Goal: Information Seeking & Learning: Learn about a topic

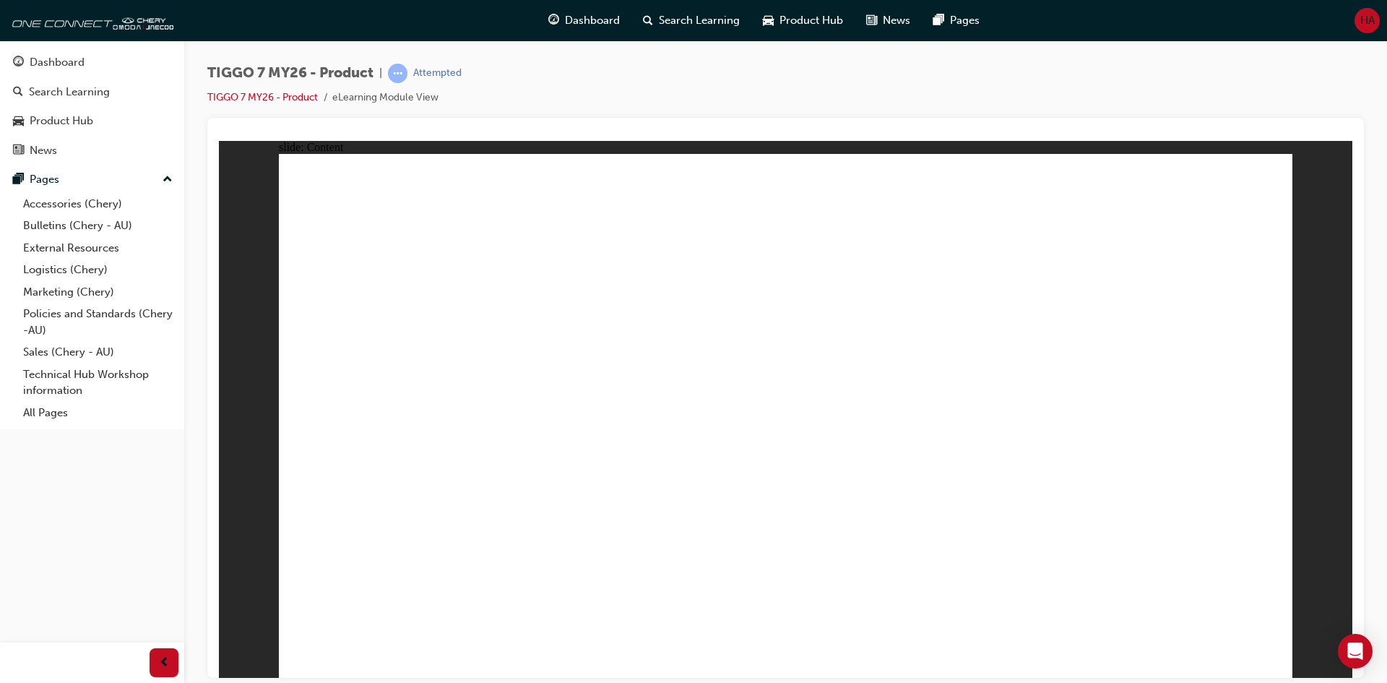
drag, startPoint x: 447, startPoint y: 455, endPoint x: 451, endPoint y: 475, distance: 19.8
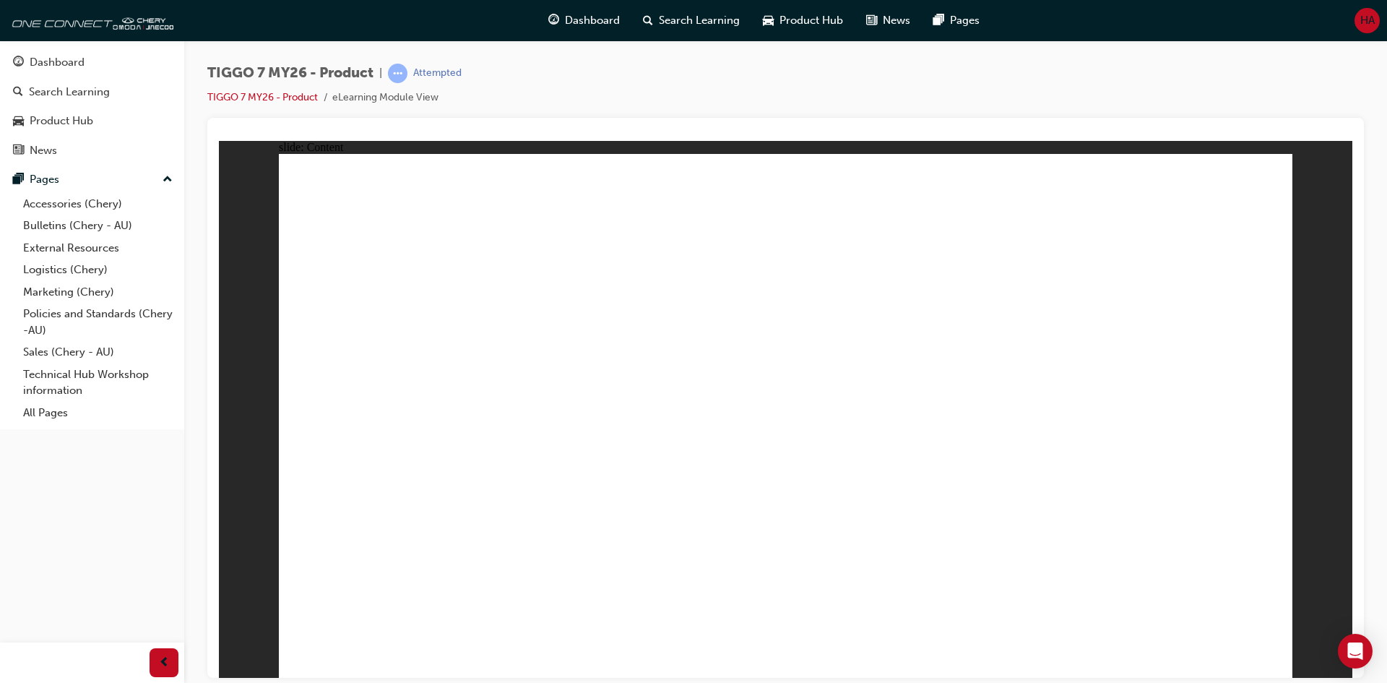
drag, startPoint x: 661, startPoint y: 306, endPoint x: 667, endPoint y: 327, distance: 21.7
drag, startPoint x: 689, startPoint y: 431, endPoint x: 680, endPoint y: 440, distance: 12.3
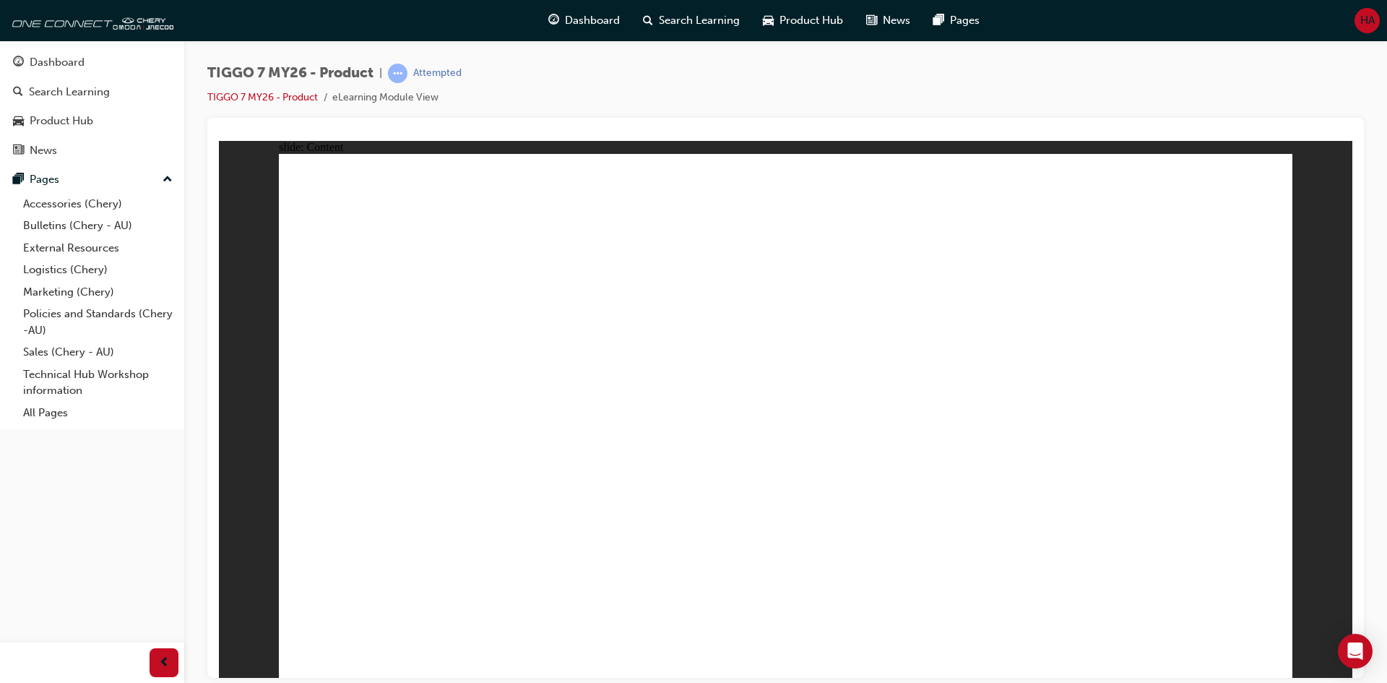
drag, startPoint x: 1029, startPoint y: 492, endPoint x: 1122, endPoint y: 558, distance: 114.1
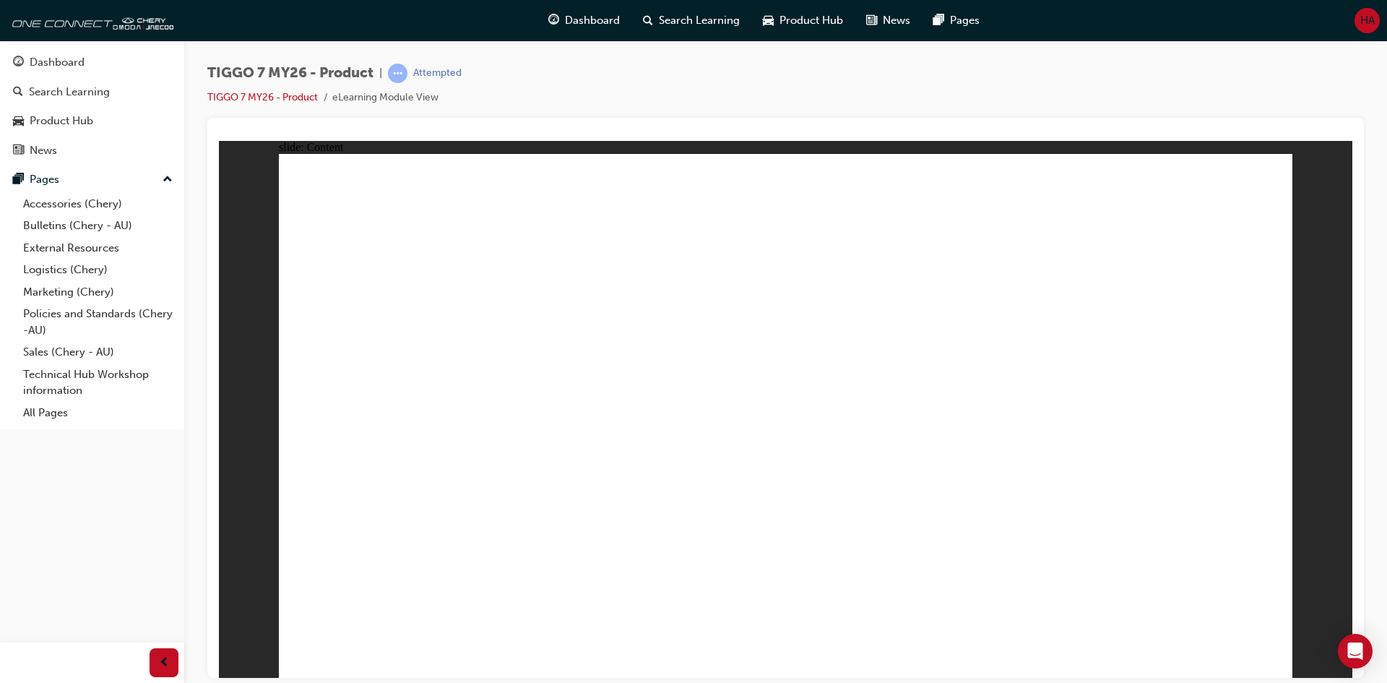
drag, startPoint x: 823, startPoint y: 256, endPoint x: 847, endPoint y: 281, distance: 34.7
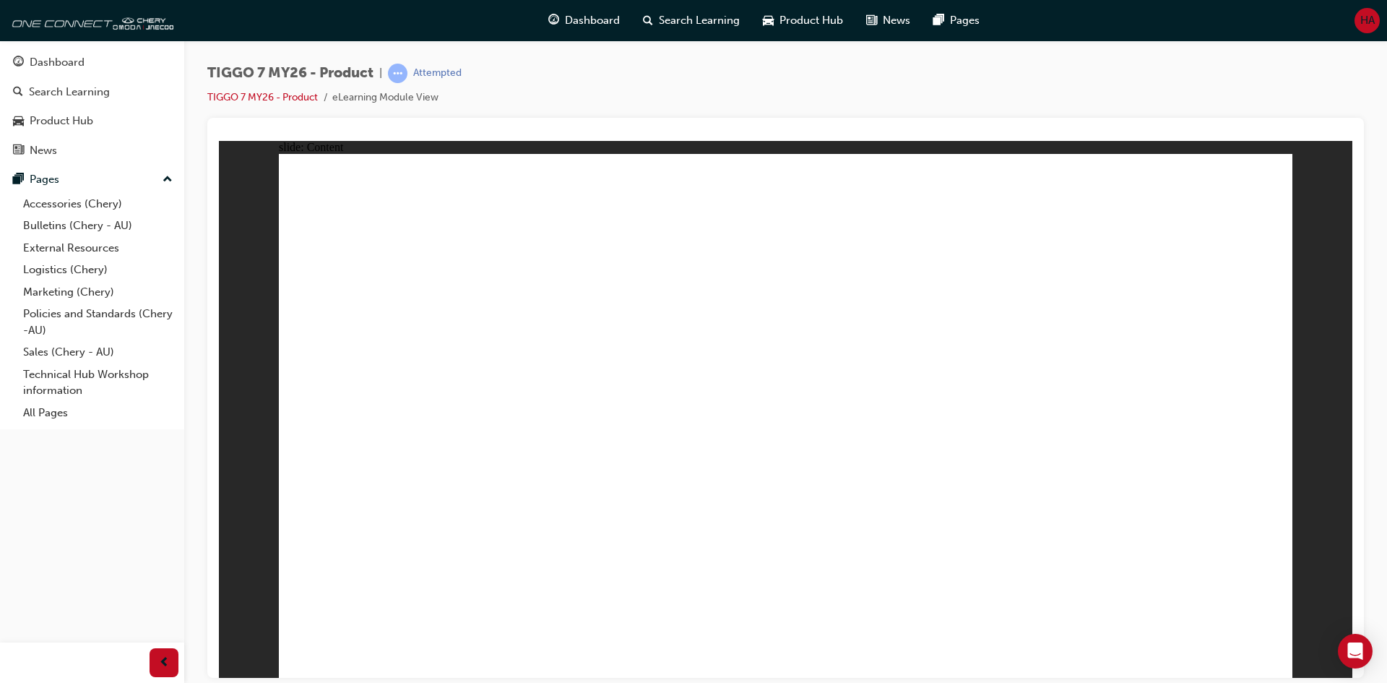
drag, startPoint x: 905, startPoint y: 445, endPoint x: 944, endPoint y: 424, distance: 44.3
drag, startPoint x: 1180, startPoint y: 489, endPoint x: 1006, endPoint y: 508, distance: 175.1
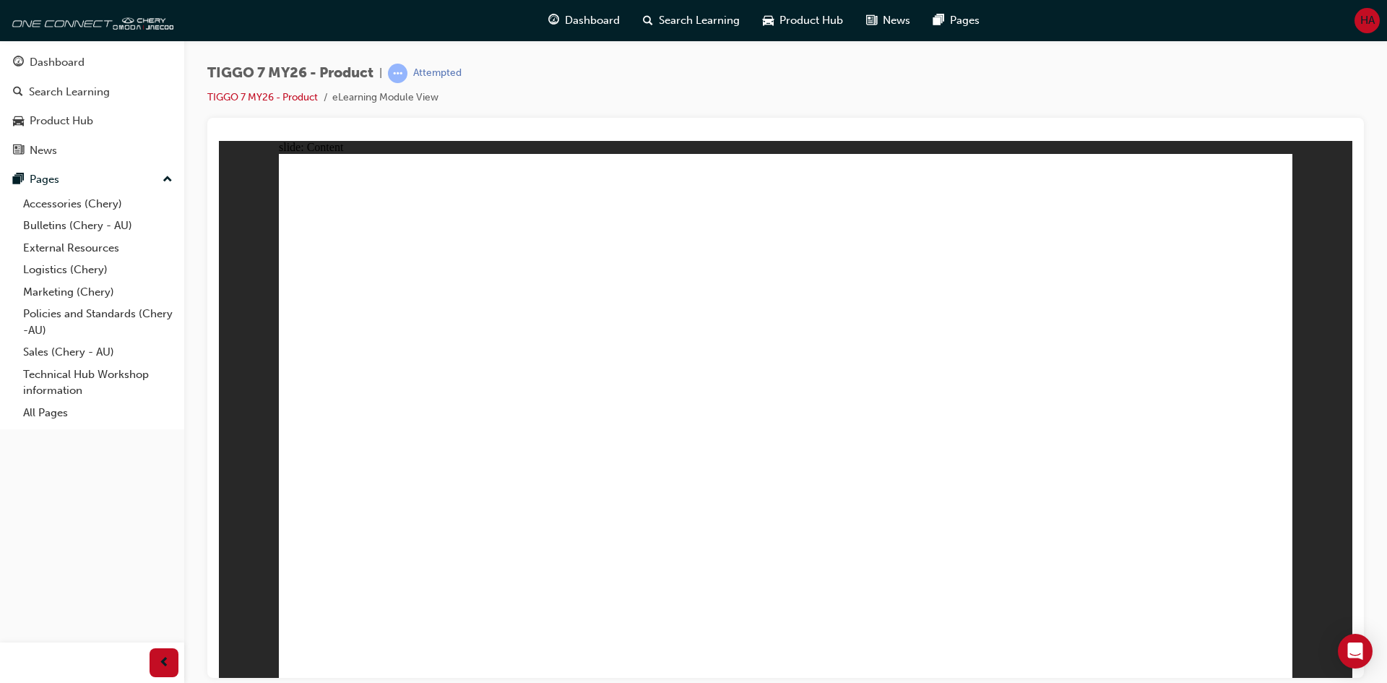
drag, startPoint x: 1019, startPoint y: 502, endPoint x: 1061, endPoint y: 493, distance: 42.2
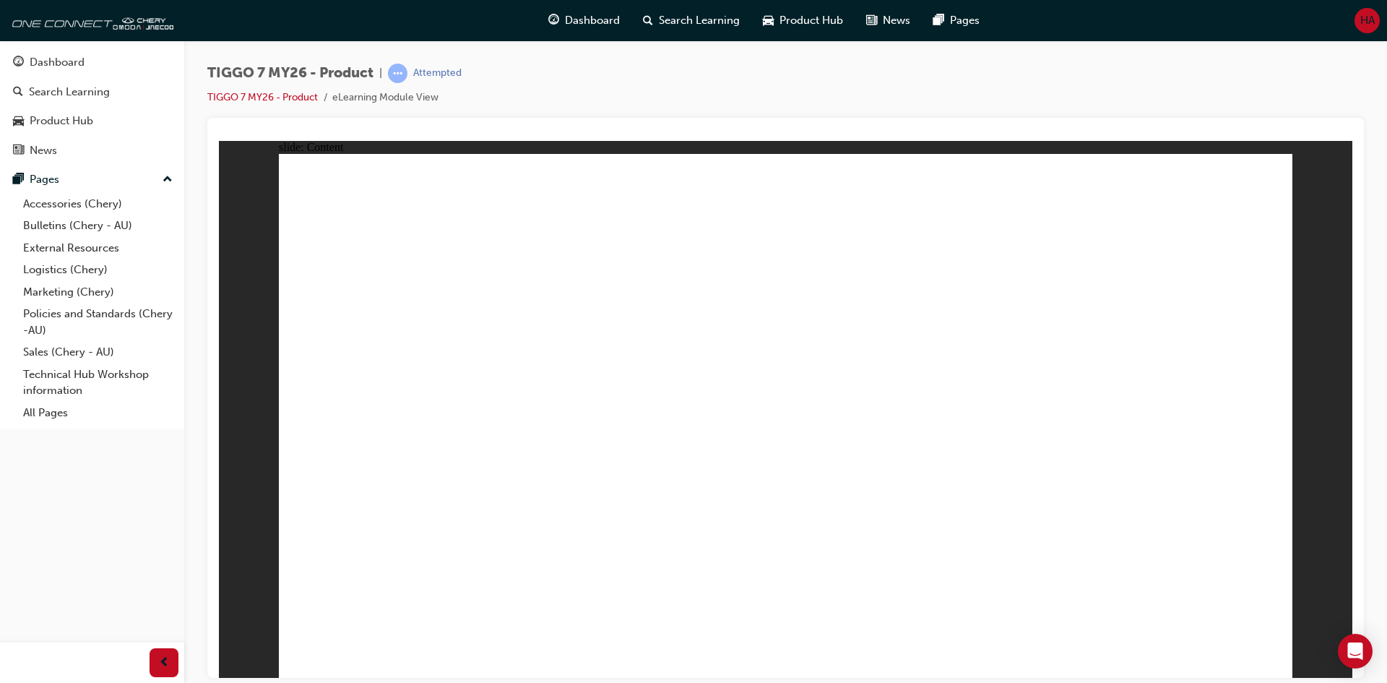
drag, startPoint x: 1080, startPoint y: 496, endPoint x: 778, endPoint y: 402, distance: 316.0
drag, startPoint x: 759, startPoint y: 364, endPoint x: 754, endPoint y: 348, distance: 17.2
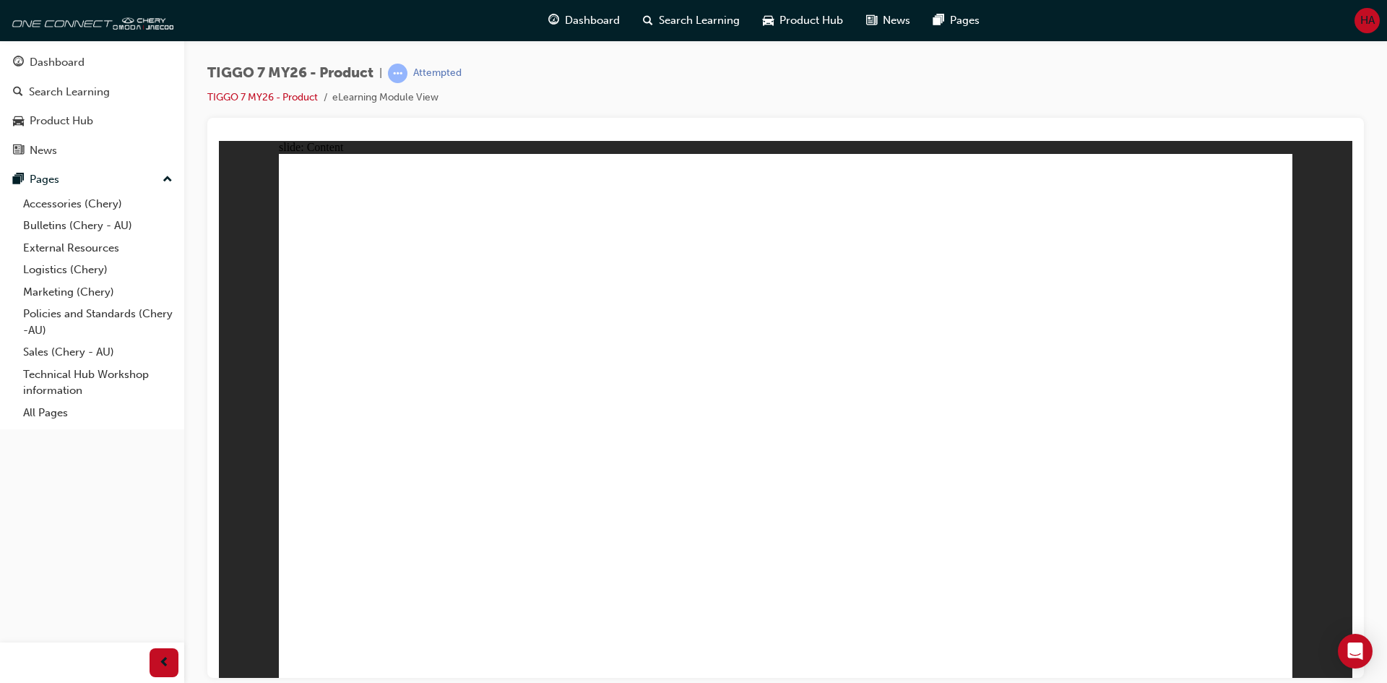
drag, startPoint x: 503, startPoint y: 484, endPoint x: 505, endPoint y: 495, distance: 11.1
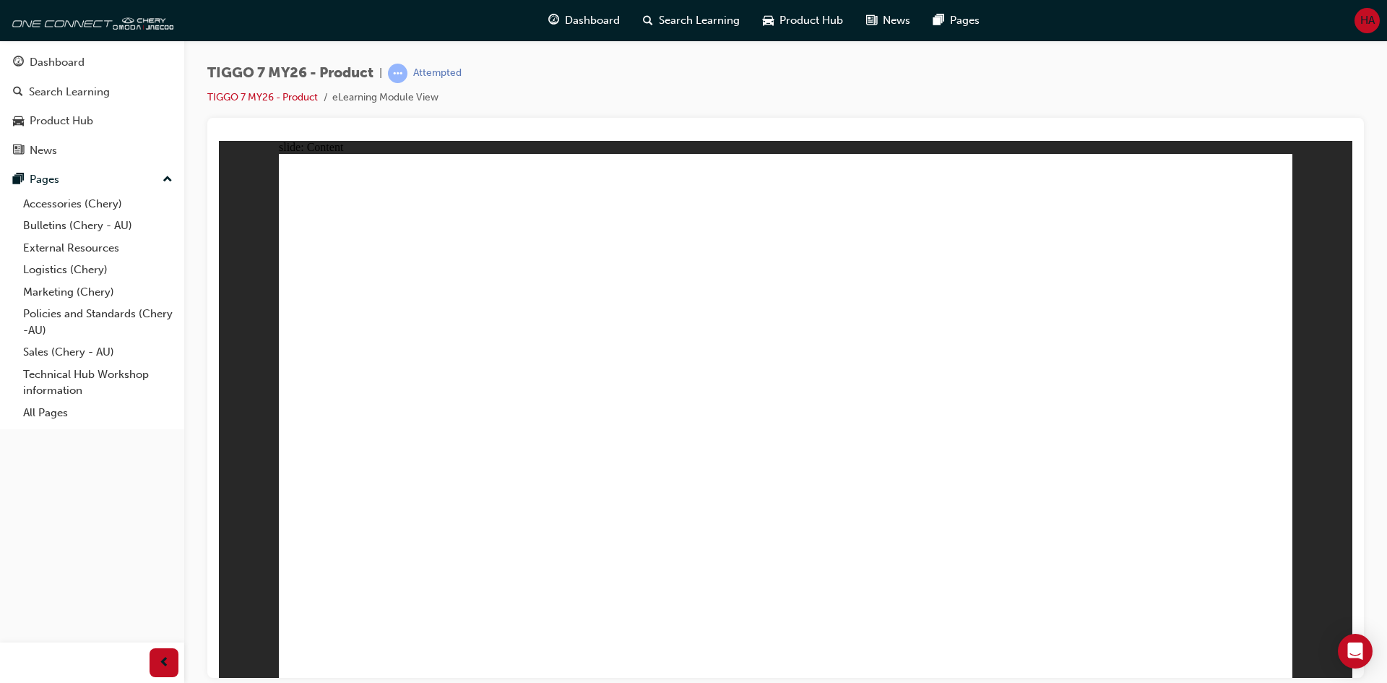
drag, startPoint x: 1269, startPoint y: 641, endPoint x: 1264, endPoint y: 652, distance: 12.0
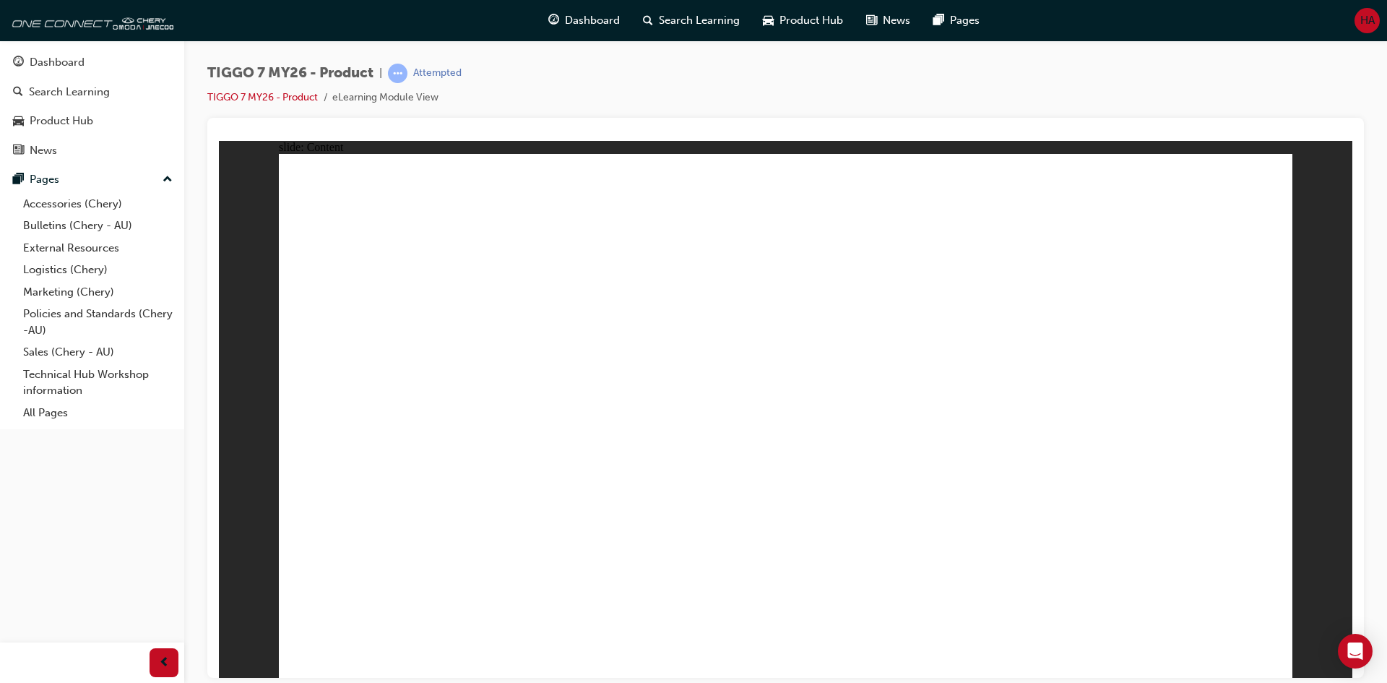
drag, startPoint x: 983, startPoint y: 532, endPoint x: 824, endPoint y: 558, distance: 160.3
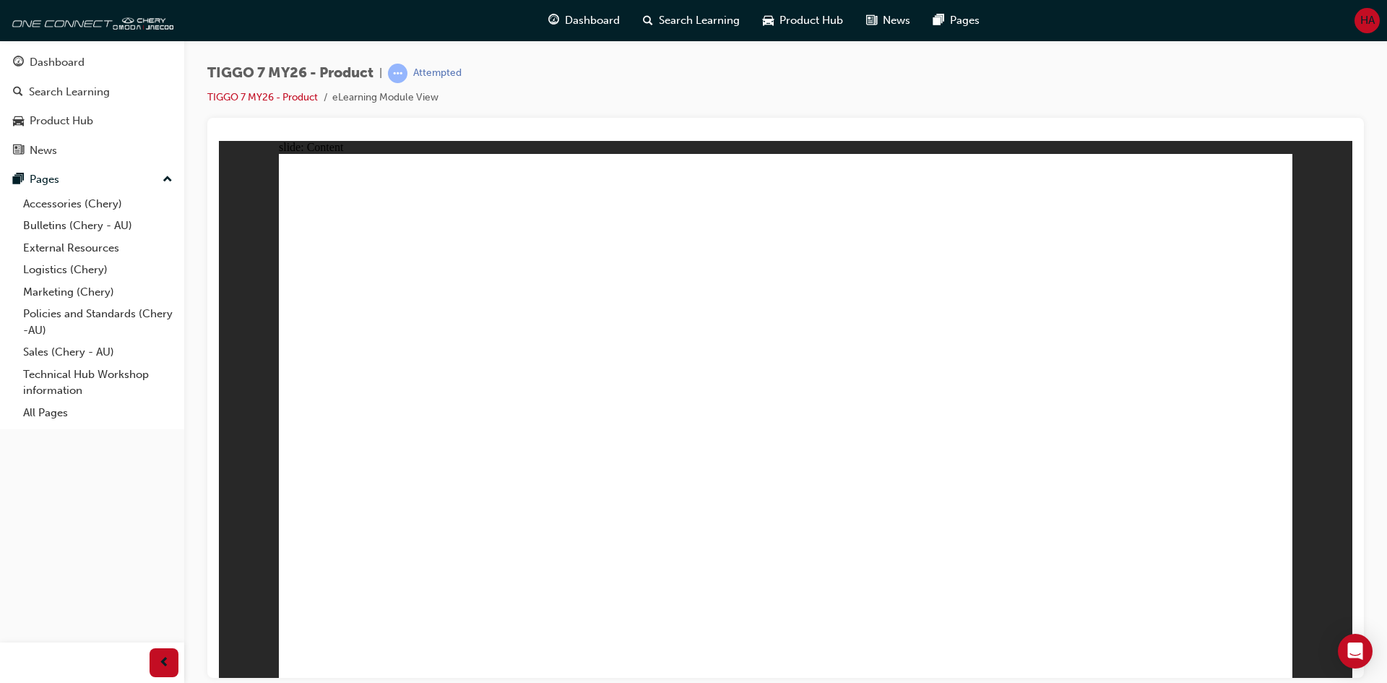
drag, startPoint x: 756, startPoint y: 530, endPoint x: 673, endPoint y: 506, distance: 86.6
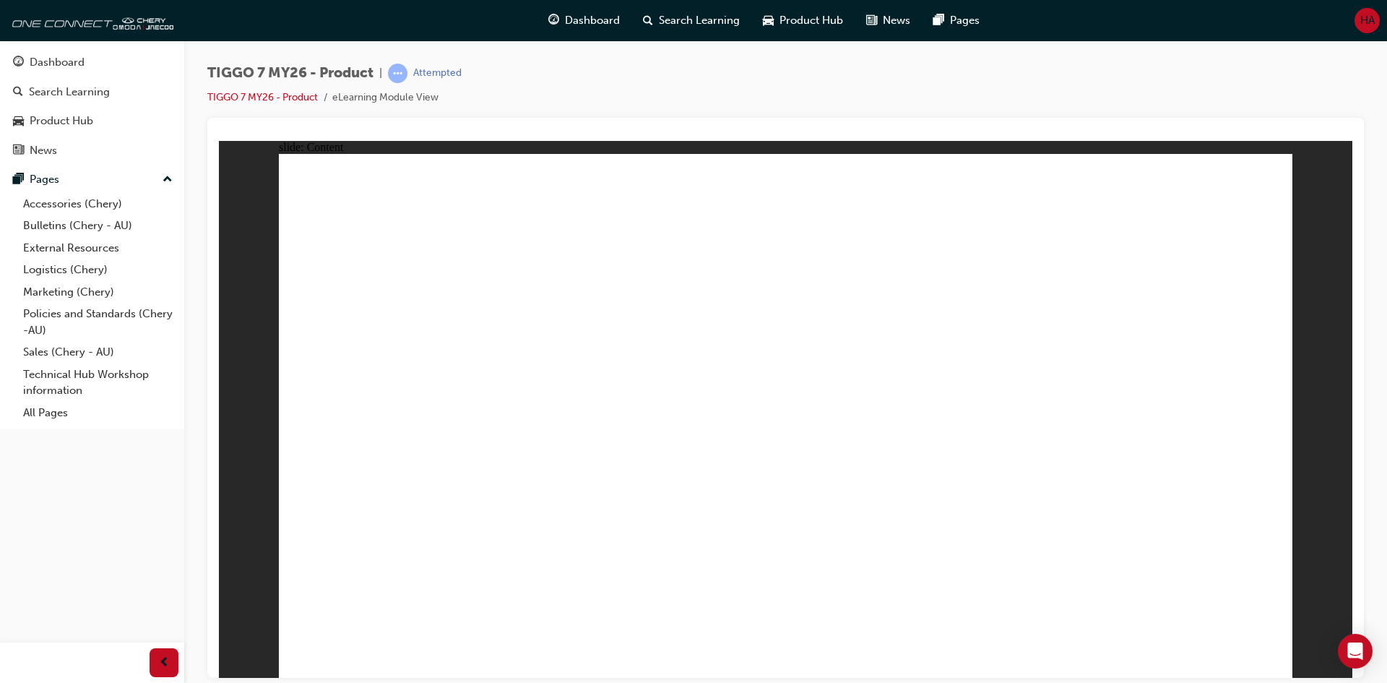
drag, startPoint x: 816, startPoint y: 501, endPoint x: 818, endPoint y: 522, distance: 21.0
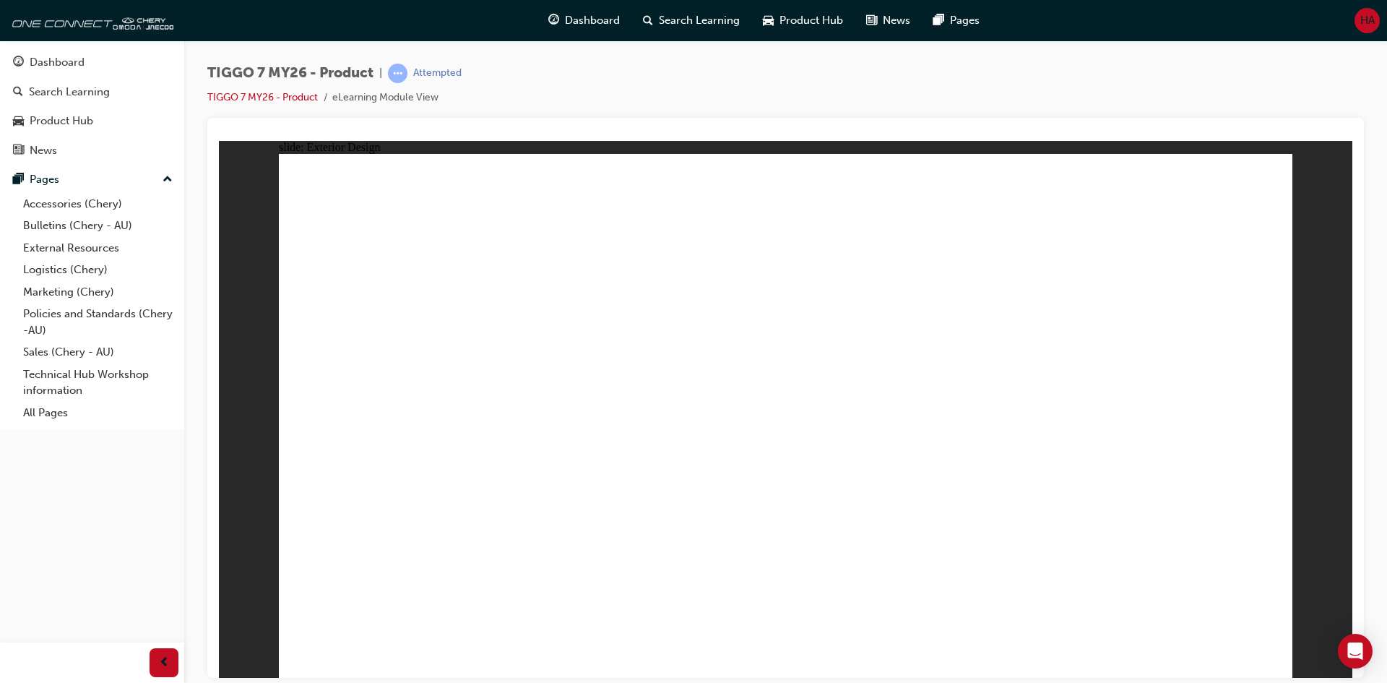
drag, startPoint x: 404, startPoint y: 600, endPoint x: 520, endPoint y: 597, distance: 116.4
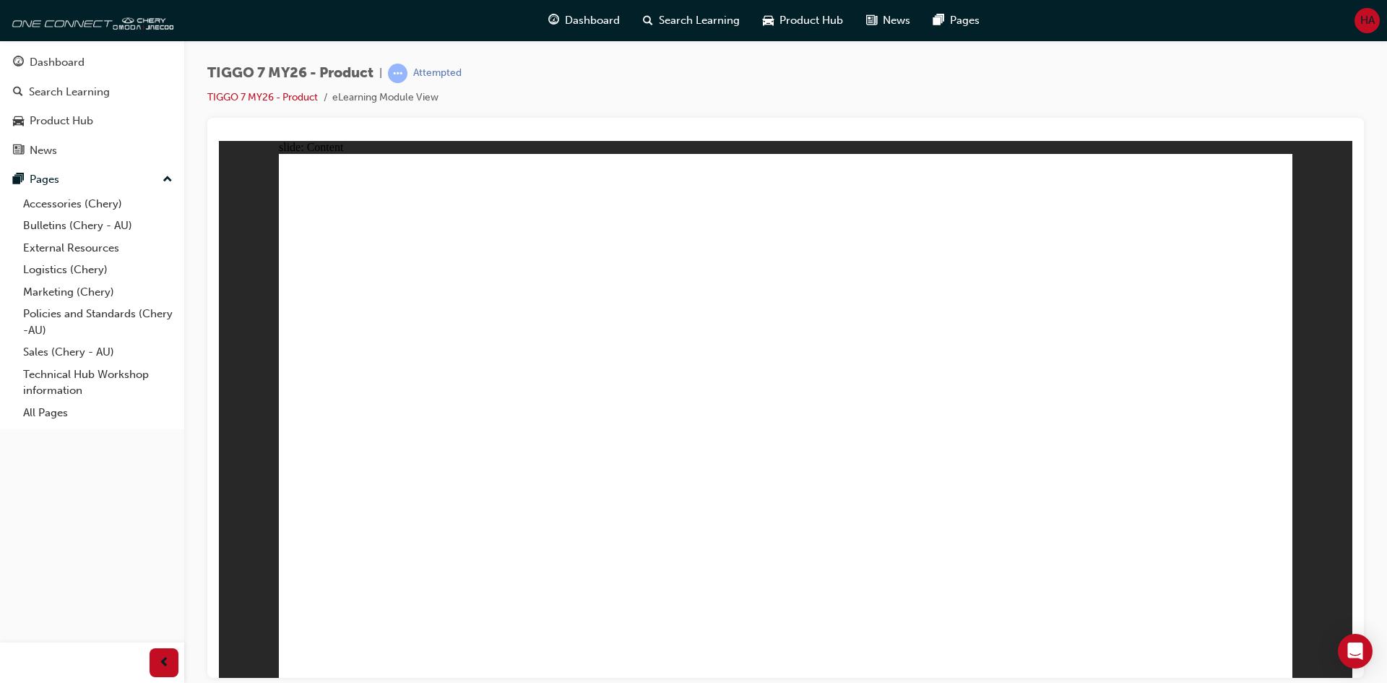
click at [613, 488] on span "Group 2 Rectangle 6 Group 1 Rectangle 7 EXTERIOR DESIGN INTERIOR DESIGN DRIVE…" at bounding box center [786, 421] width 1014 height 537
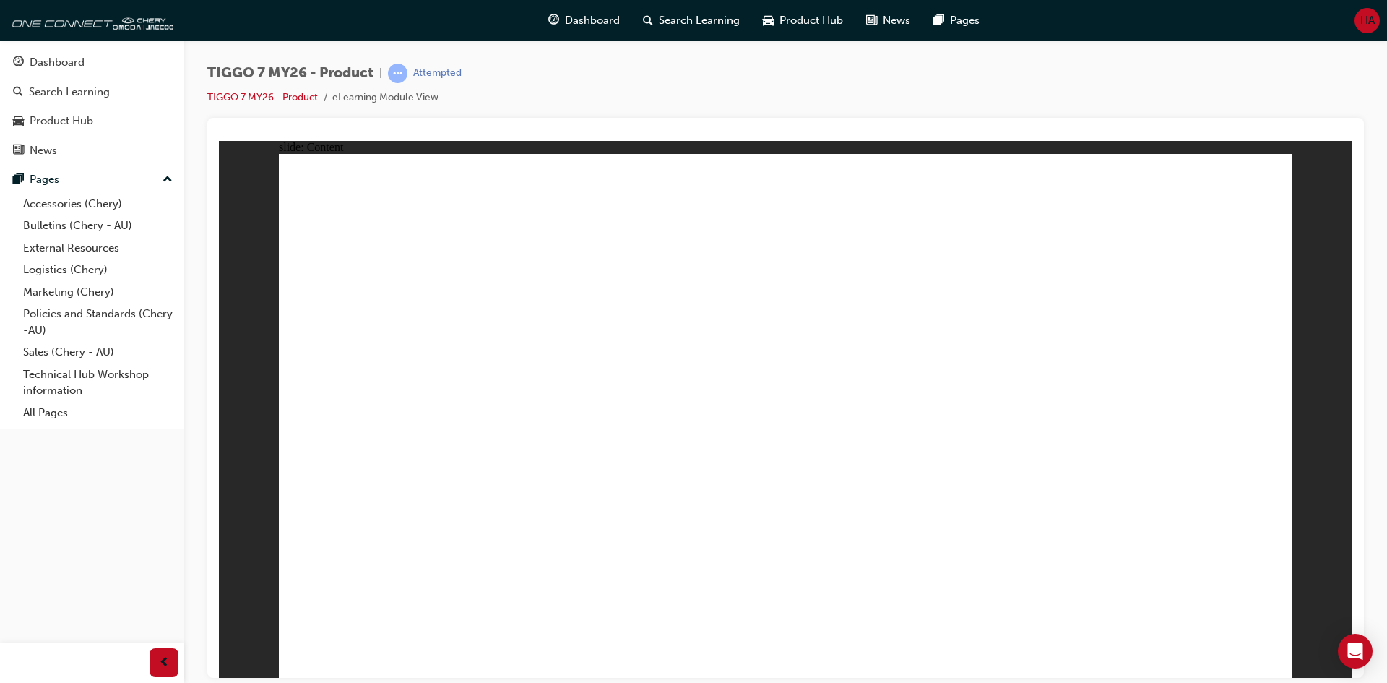
drag, startPoint x: 590, startPoint y: 337, endPoint x: 587, endPoint y: 348, distance: 10.3
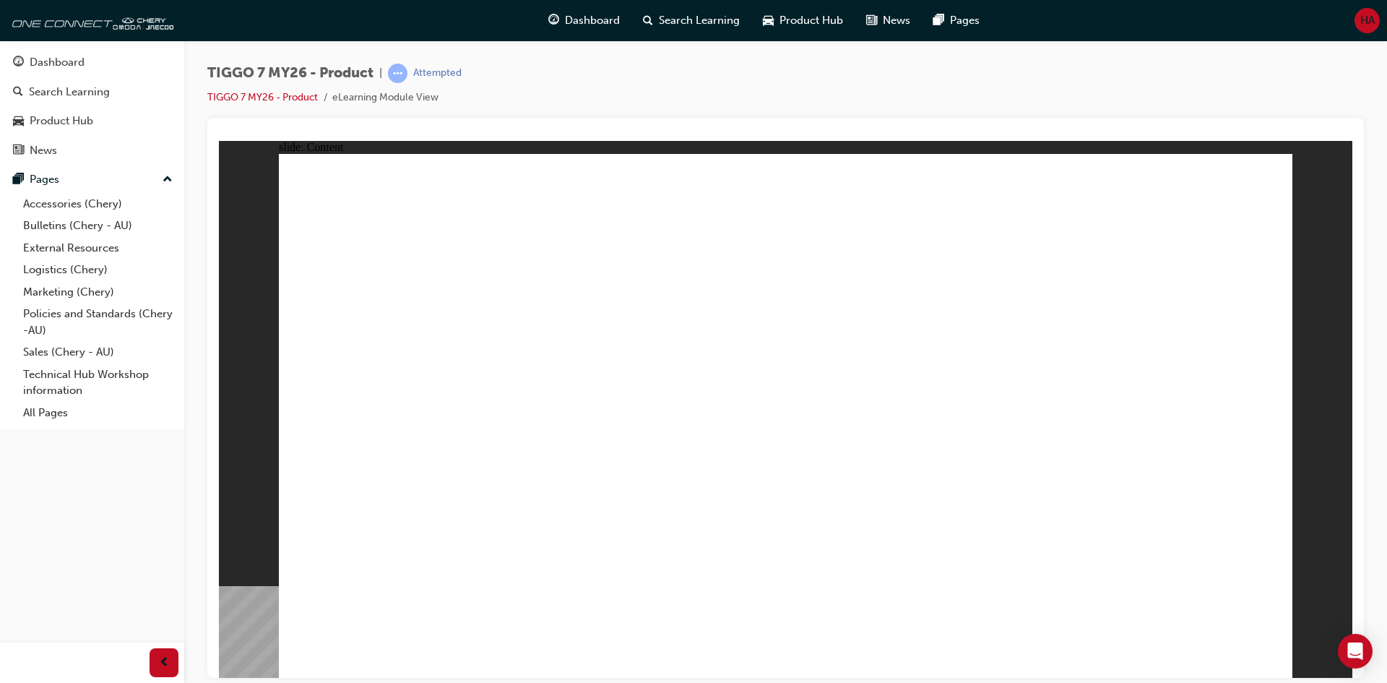
drag, startPoint x: 927, startPoint y: 366, endPoint x: 906, endPoint y: 364, distance: 21.0
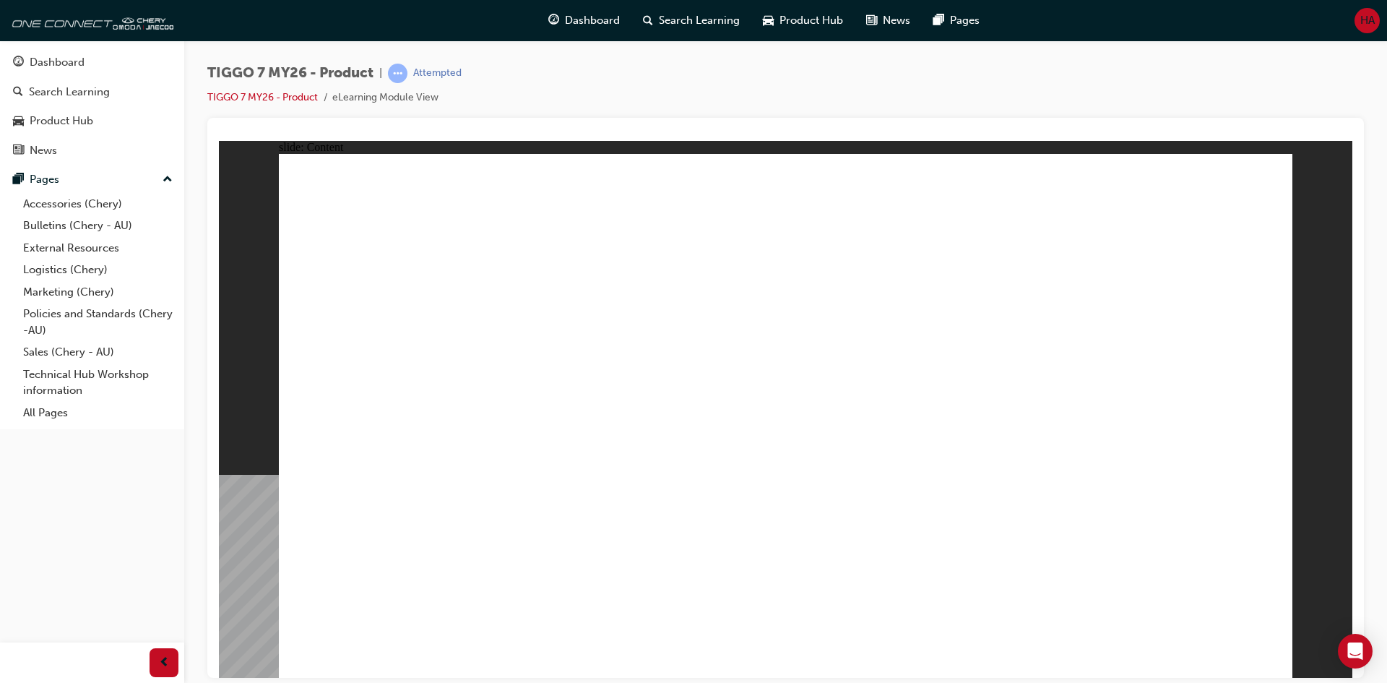
drag, startPoint x: 538, startPoint y: 257, endPoint x: 731, endPoint y: 261, distance: 193.7
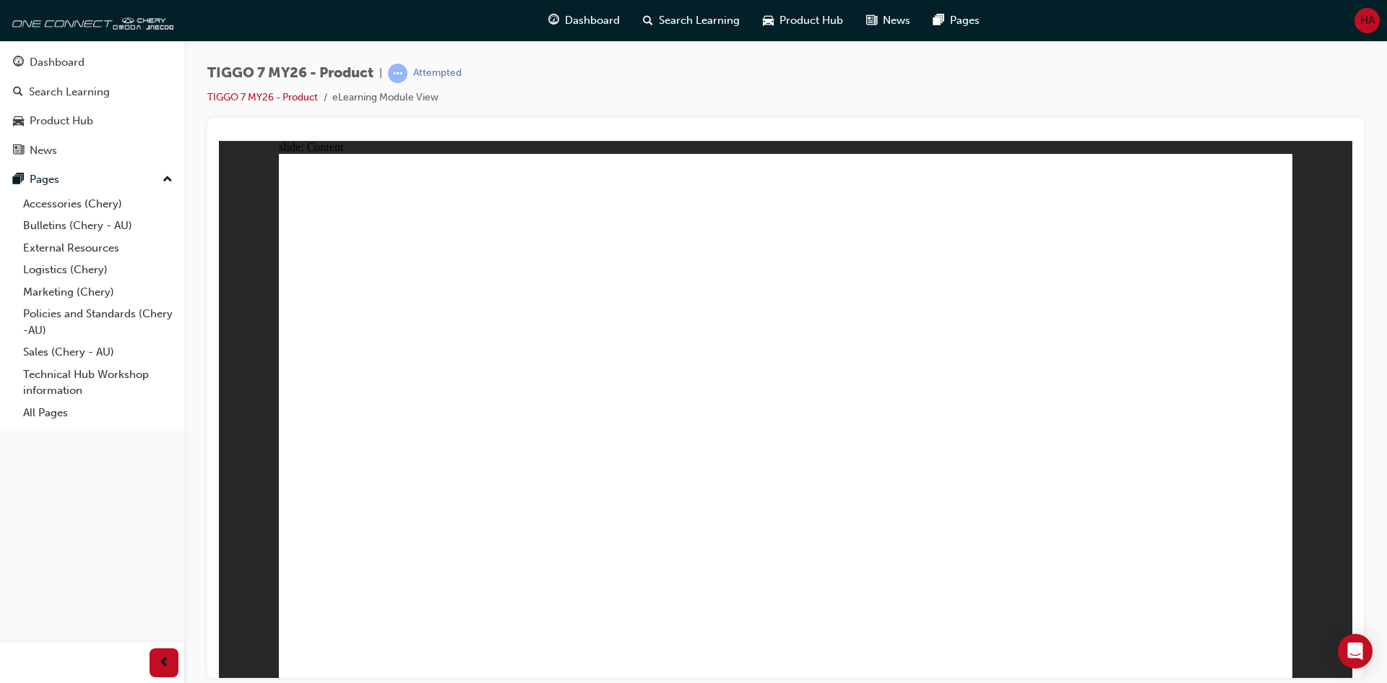
drag, startPoint x: 420, startPoint y: 316, endPoint x: 431, endPoint y: 321, distance: 12.0
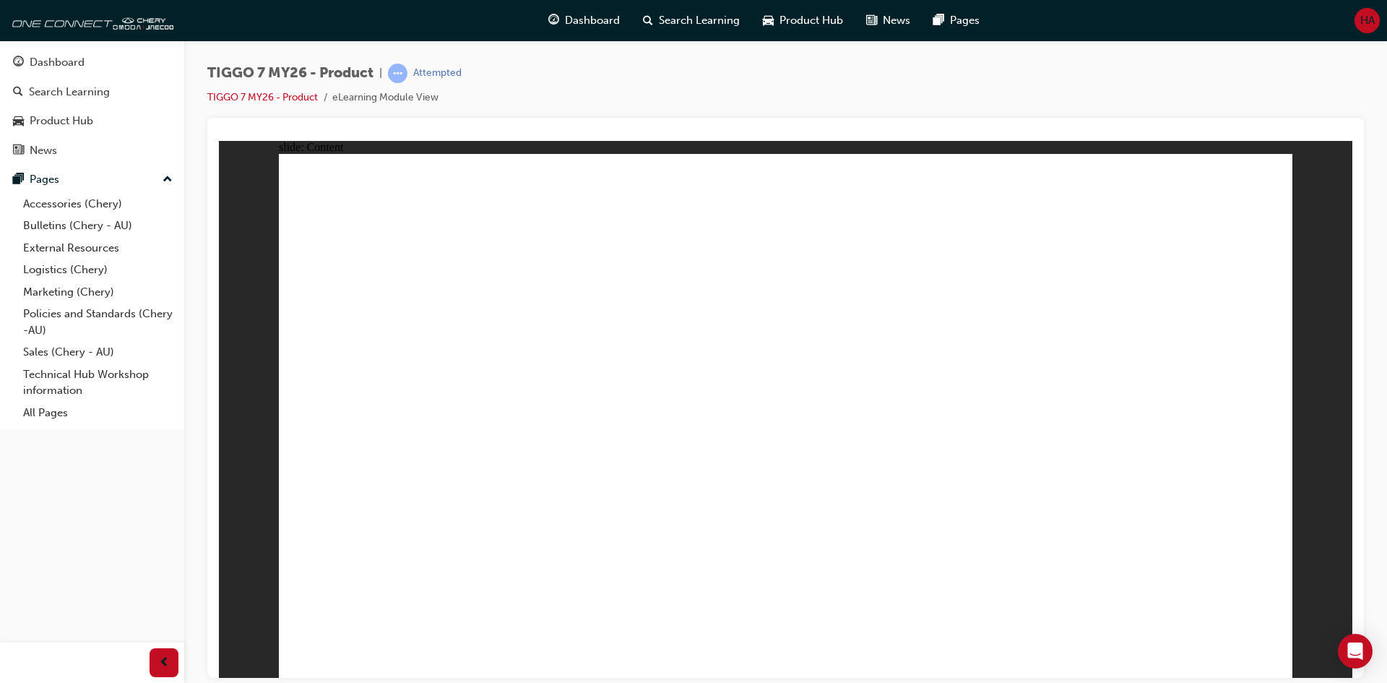
drag, startPoint x: 899, startPoint y: 209, endPoint x: 345, endPoint y: 448, distance: 603.5
drag, startPoint x: 1114, startPoint y: 213, endPoint x: 543, endPoint y: 441, distance: 615.1
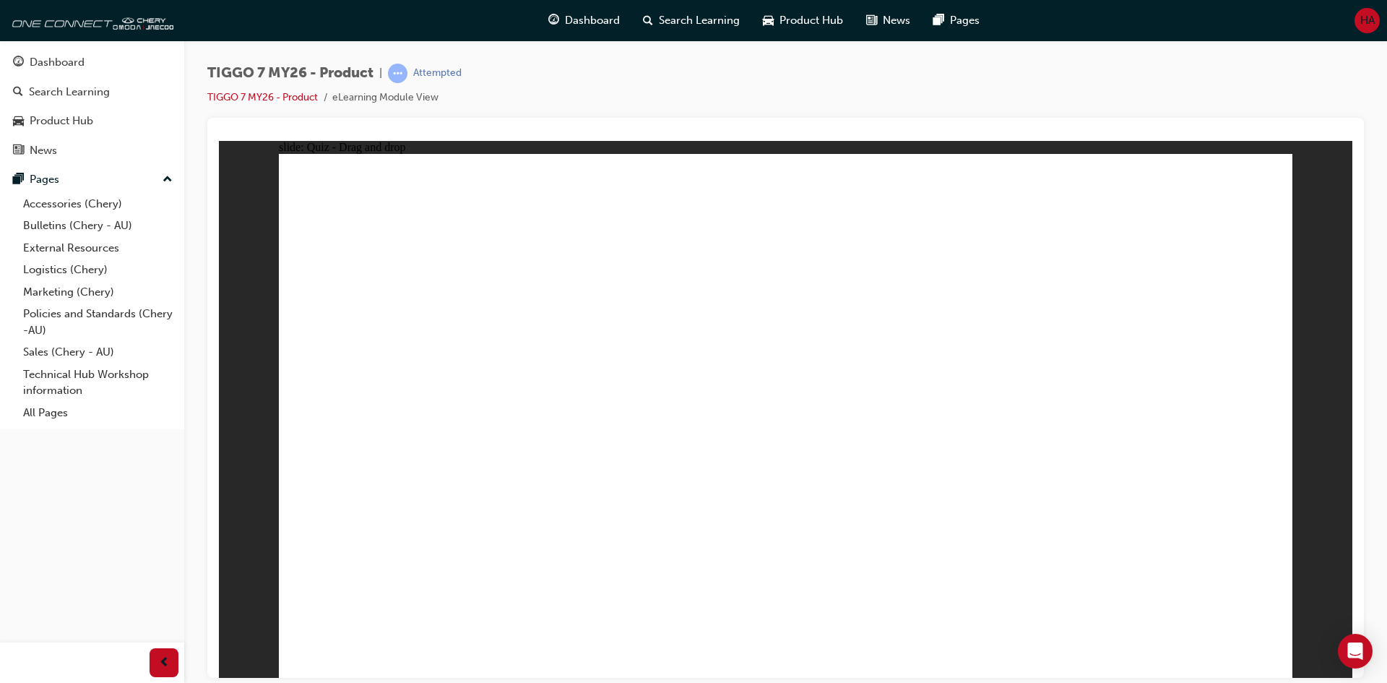
drag, startPoint x: 695, startPoint y: 220, endPoint x: 639, endPoint y: 245, distance: 61.5
drag, startPoint x: 813, startPoint y: 305, endPoint x: 743, endPoint y: 430, distance: 143.3
drag, startPoint x: 1015, startPoint y: 321, endPoint x: 933, endPoint y: 448, distance: 150.5
drag, startPoint x: 751, startPoint y: 217, endPoint x: 1174, endPoint y: 448, distance: 482.0
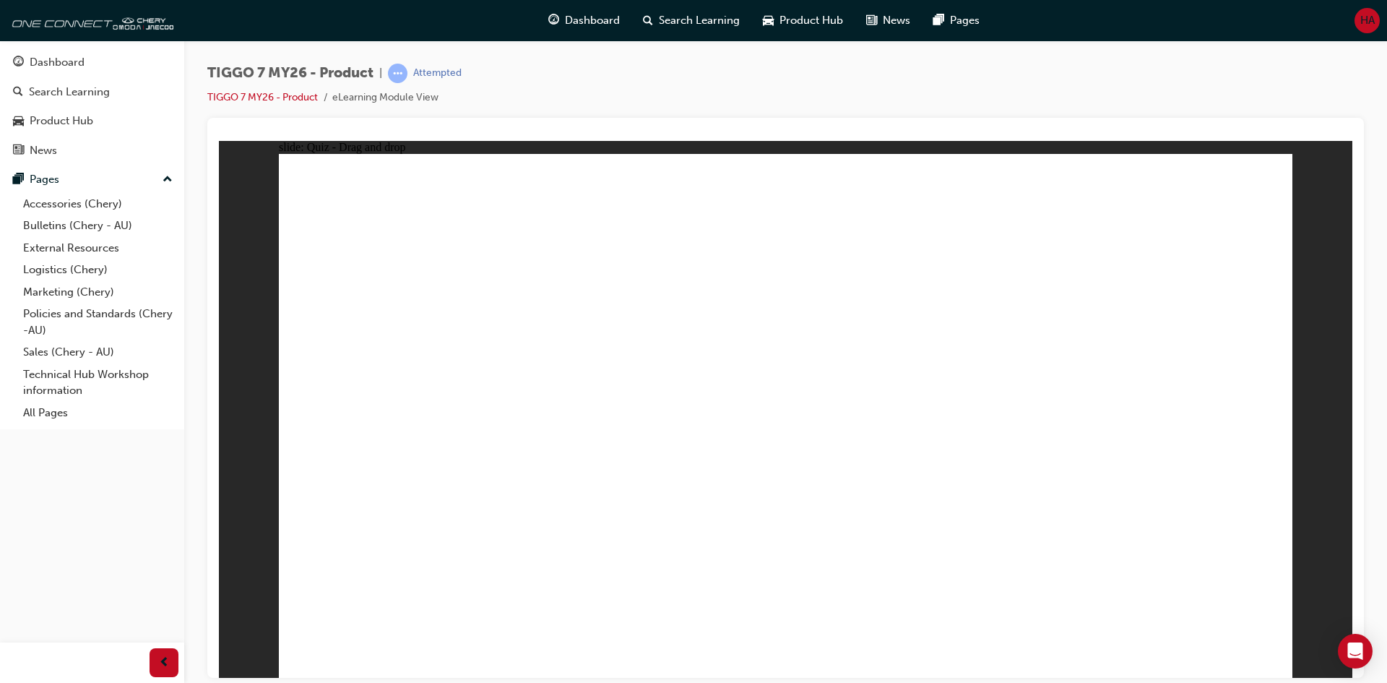
drag, startPoint x: 827, startPoint y: 259, endPoint x: 863, endPoint y: 441, distance: 185.0
drag, startPoint x: 887, startPoint y: 457, endPoint x: 795, endPoint y: 316, distance: 167.9
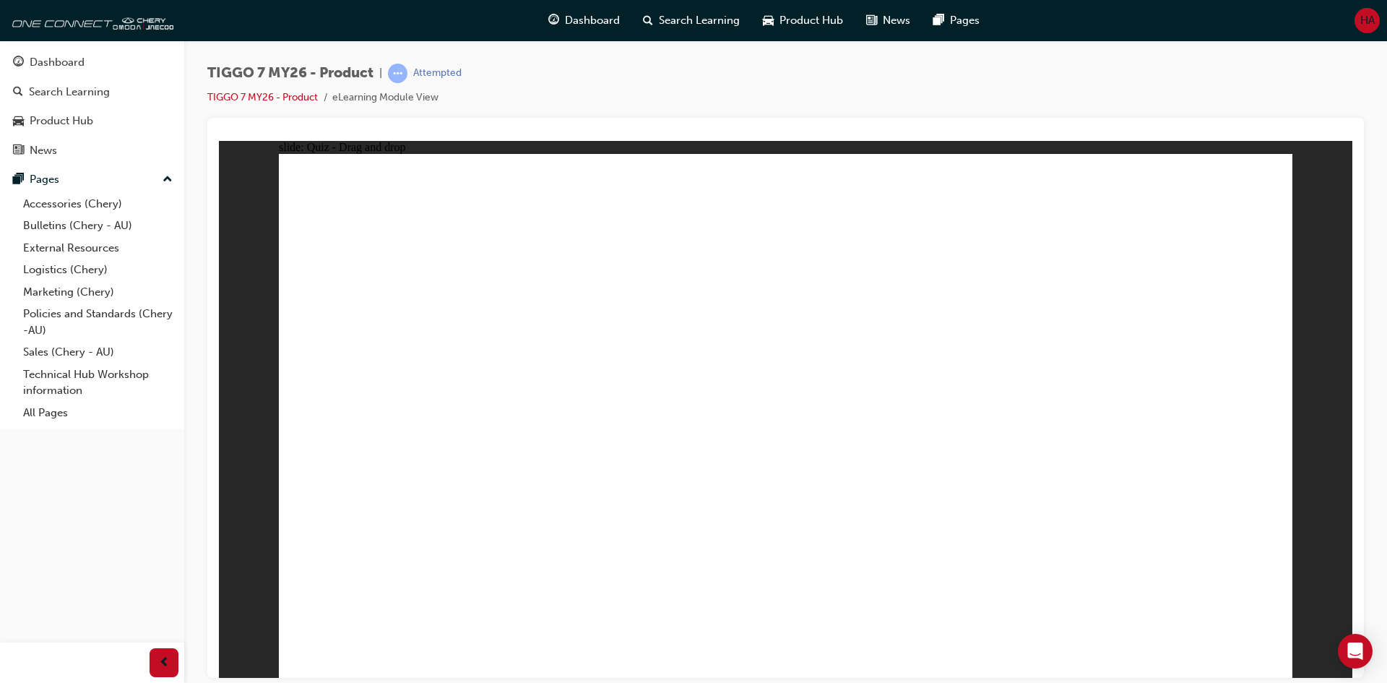
drag, startPoint x: 824, startPoint y: 283, endPoint x: 499, endPoint y: 469, distance: 375.0
drag, startPoint x: 996, startPoint y: 278, endPoint x: 441, endPoint y: 525, distance: 607.4
drag, startPoint x: 1210, startPoint y: 268, endPoint x: 860, endPoint y: 451, distance: 394.6
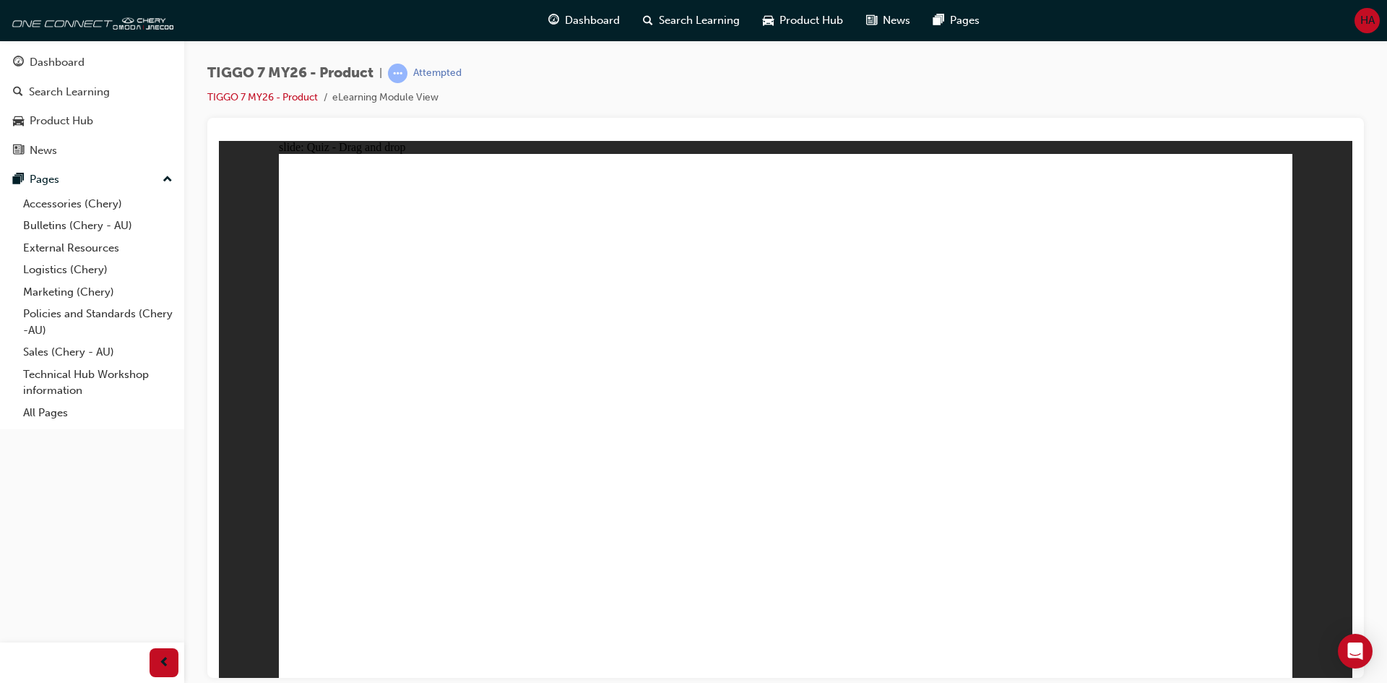
drag, startPoint x: 774, startPoint y: 212, endPoint x: 634, endPoint y: 507, distance: 326.4
drag, startPoint x: 780, startPoint y: 251, endPoint x: 650, endPoint y: 484, distance: 266.8
drag, startPoint x: 897, startPoint y: 211, endPoint x: 902, endPoint y: 499, distance: 288.3
drag, startPoint x: 956, startPoint y: 207, endPoint x: 613, endPoint y: 481, distance: 438.5
drag, startPoint x: 1066, startPoint y: 208, endPoint x: 651, endPoint y: 477, distance: 494.2
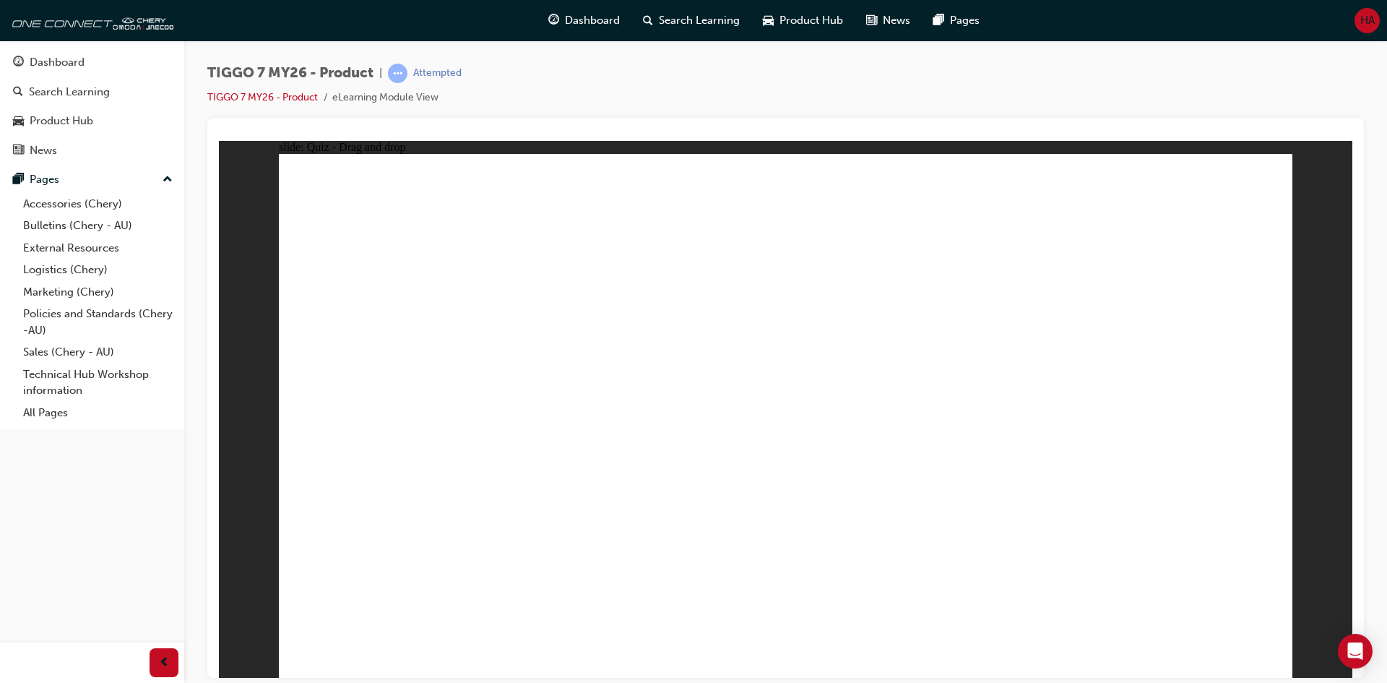
drag, startPoint x: 1191, startPoint y: 210, endPoint x: 604, endPoint y: 519, distance: 663.5
drag, startPoint x: 881, startPoint y: 300, endPoint x: 542, endPoint y: 504, distance: 396.4
drag, startPoint x: 647, startPoint y: 473, endPoint x: 819, endPoint y: 516, distance: 177.2
drag, startPoint x: 965, startPoint y: 251, endPoint x: 499, endPoint y: 519, distance: 537.6
drag, startPoint x: 1108, startPoint y: 251, endPoint x: 642, endPoint y: 507, distance: 531.3
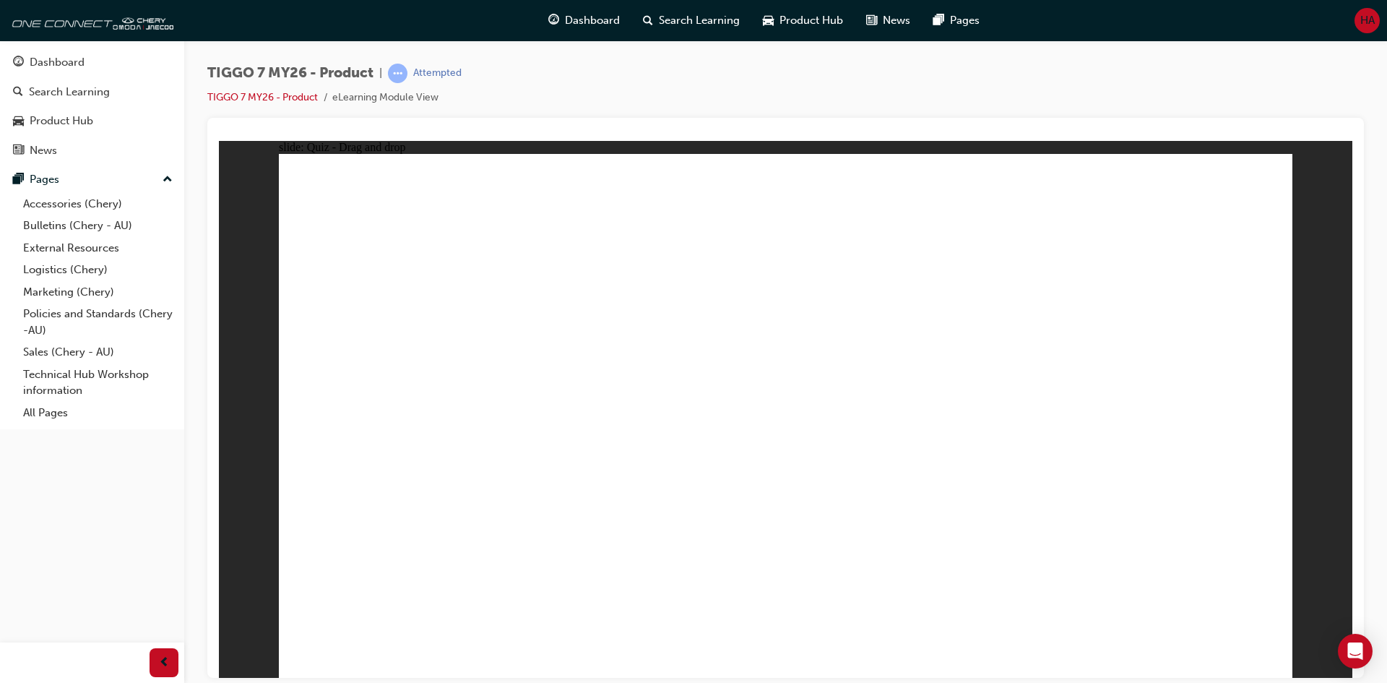
drag, startPoint x: 1174, startPoint y: 258, endPoint x: 960, endPoint y: 476, distance: 305.5
drag, startPoint x: 985, startPoint y: 299, endPoint x: 1069, endPoint y: 494, distance: 212.6
drag, startPoint x: 1072, startPoint y: 298, endPoint x: 630, endPoint y: 517, distance: 493.7
drag, startPoint x: 884, startPoint y: 251, endPoint x: 847, endPoint y: 526, distance: 277.0
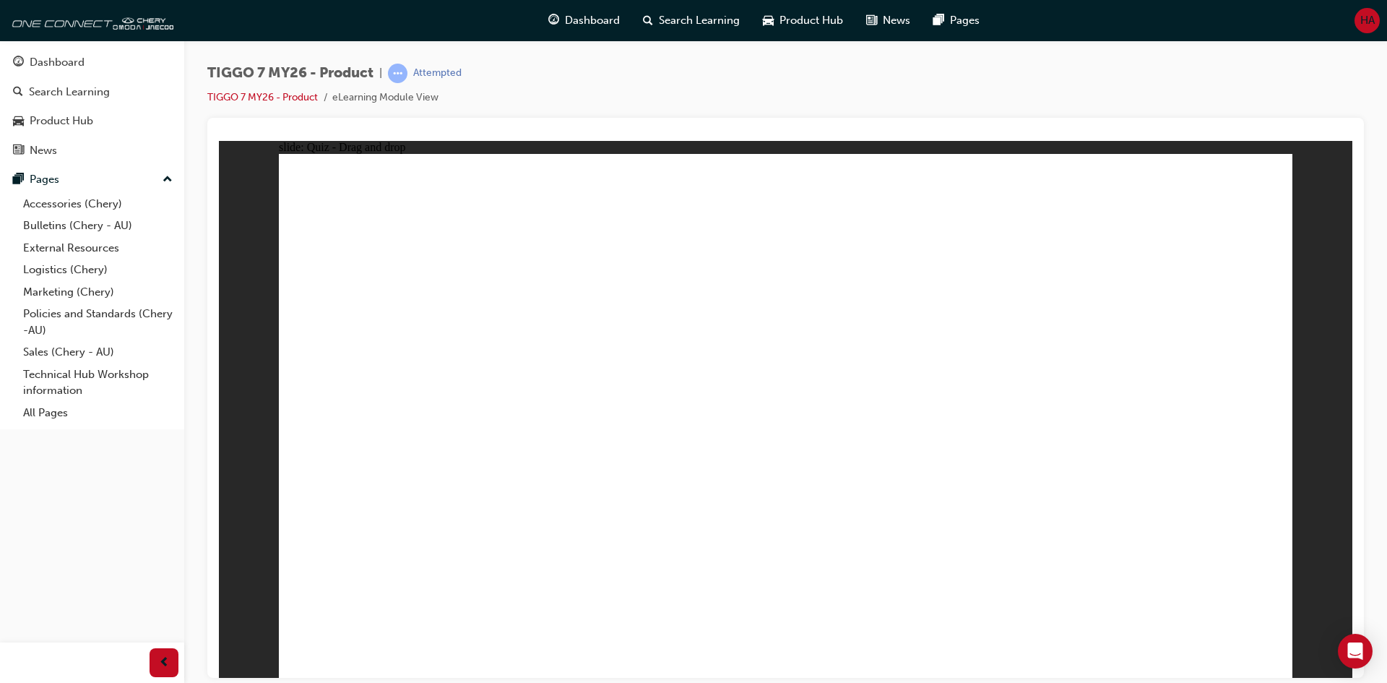
drag, startPoint x: 820, startPoint y: 244, endPoint x: 469, endPoint y: 419, distance: 392.2
drag, startPoint x: 1007, startPoint y: 254, endPoint x: 515, endPoint y: 475, distance: 539.7
drag, startPoint x: 1183, startPoint y: 254, endPoint x: 921, endPoint y: 394, distance: 297.4
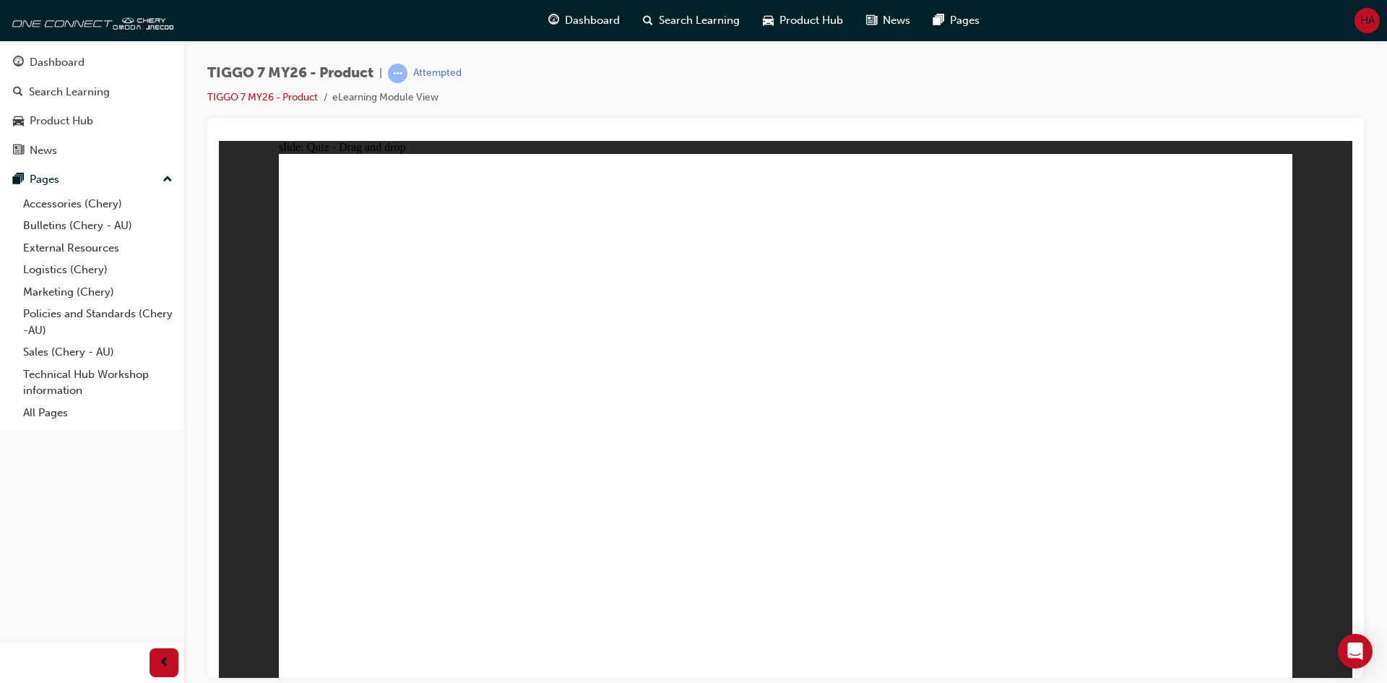
radio input "false"
radio input "true"
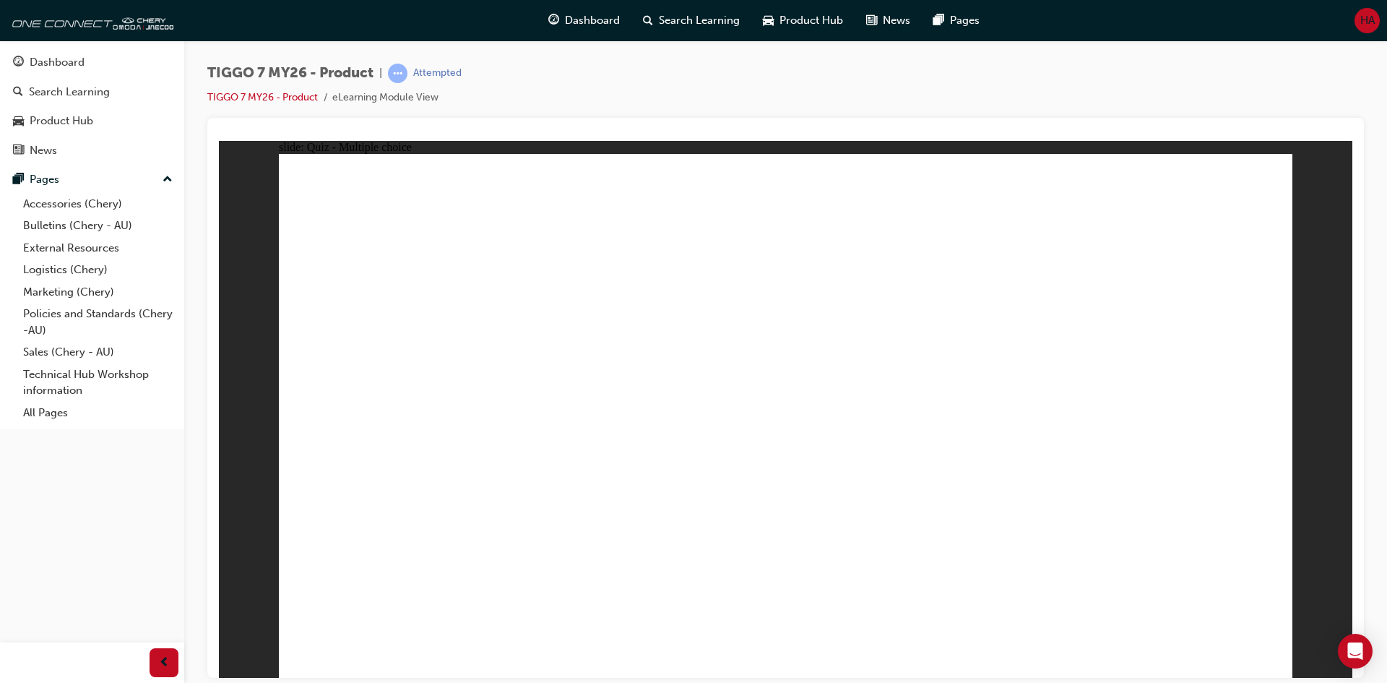
drag, startPoint x: 807, startPoint y: 207, endPoint x: 857, endPoint y: 483, distance: 280.4
drag, startPoint x: 812, startPoint y: 256, endPoint x: 899, endPoint y: 478, distance: 237.5
drag, startPoint x: 941, startPoint y: 257, endPoint x: 978, endPoint y: 499, distance: 244.7
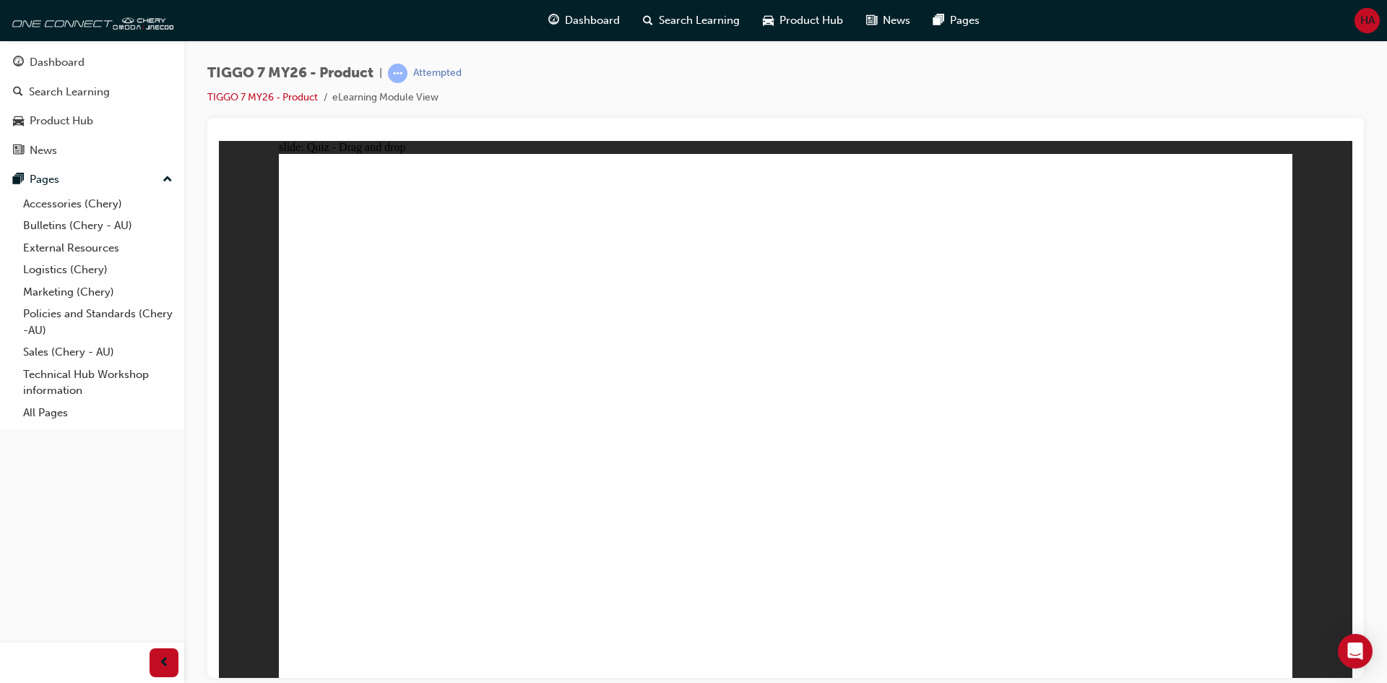
drag, startPoint x: 979, startPoint y: 272, endPoint x: 993, endPoint y: 476, distance: 205.0
drag, startPoint x: 988, startPoint y: 174, endPoint x: 994, endPoint y: 197, distance: 24.0
drag, startPoint x: 994, startPoint y: 197, endPoint x: 1004, endPoint y: 433, distance: 235.7
drag, startPoint x: 1121, startPoint y: 245, endPoint x: 1031, endPoint y: 468, distance: 240.5
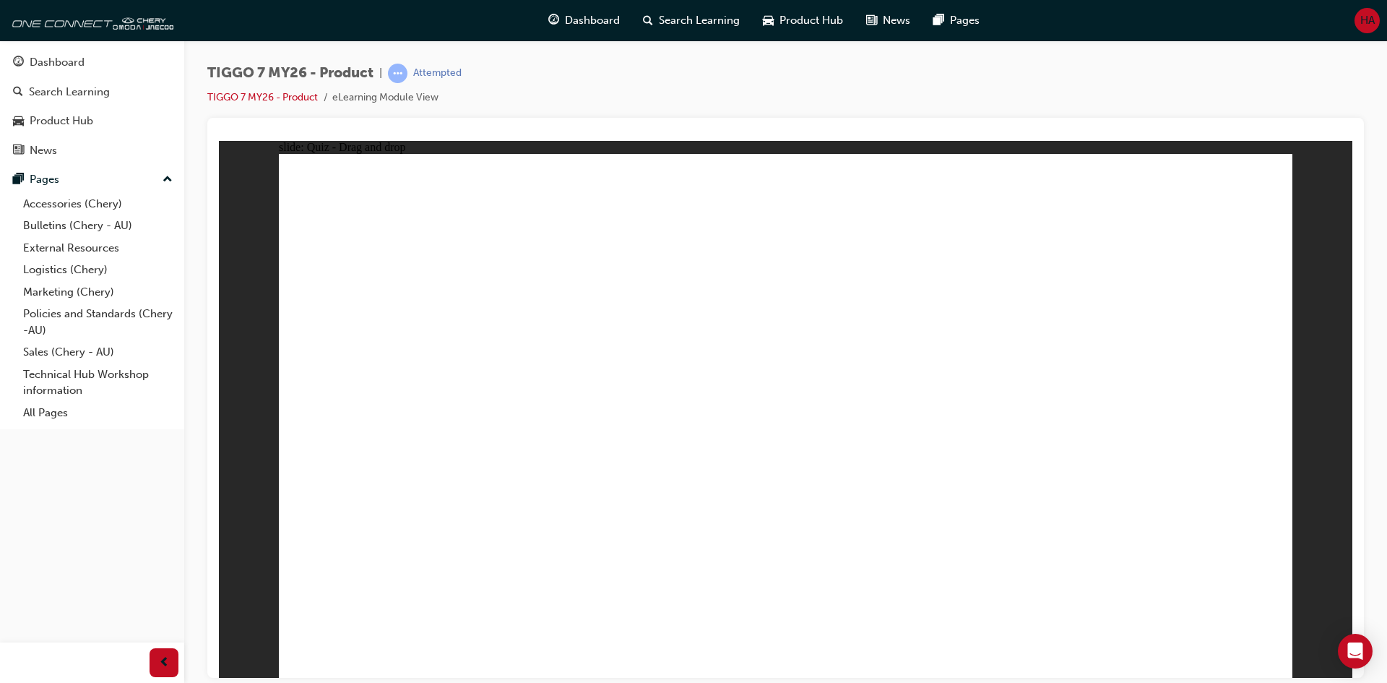
drag, startPoint x: 1106, startPoint y: 202, endPoint x: 1025, endPoint y: 506, distance: 314.0
radio input "true"
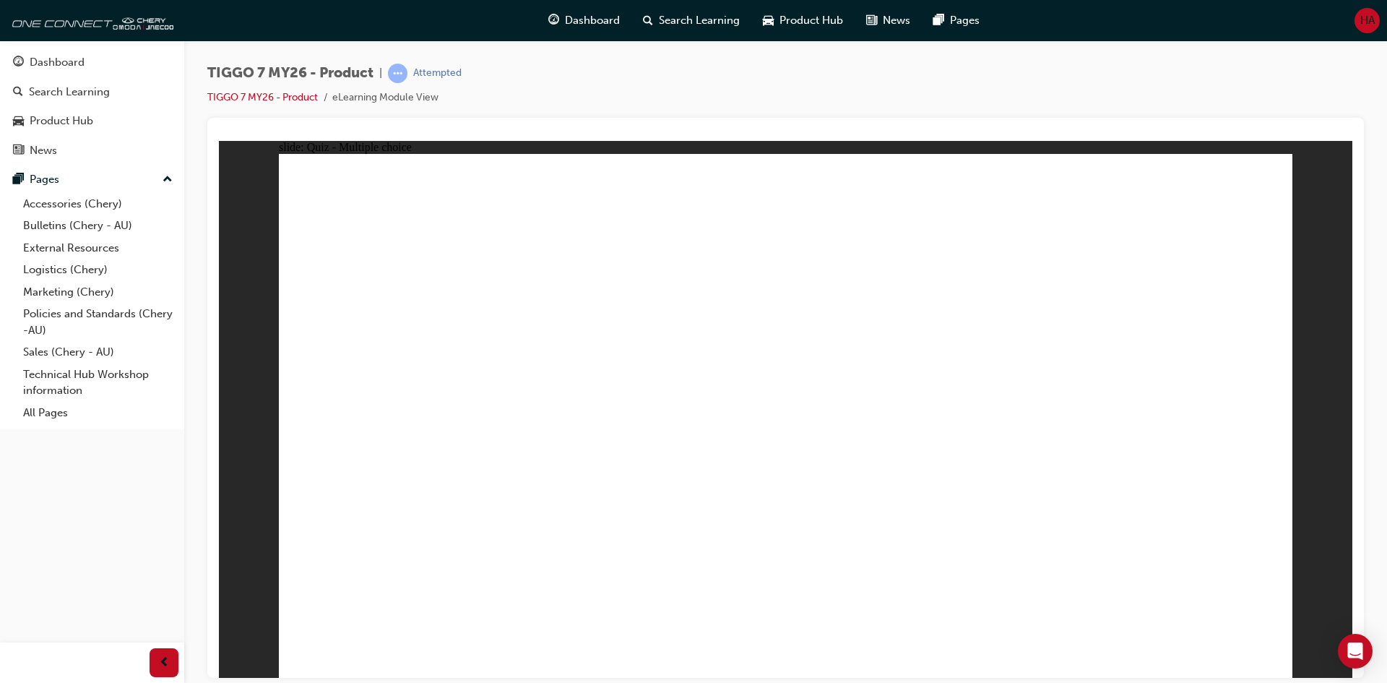
drag, startPoint x: 749, startPoint y: 222, endPoint x: 727, endPoint y: 233, distance: 25.2
drag, startPoint x: 731, startPoint y: 221, endPoint x: 699, endPoint y: 216, distance: 32.2
drag, startPoint x: 978, startPoint y: 204, endPoint x: 600, endPoint y: 432, distance: 441.1
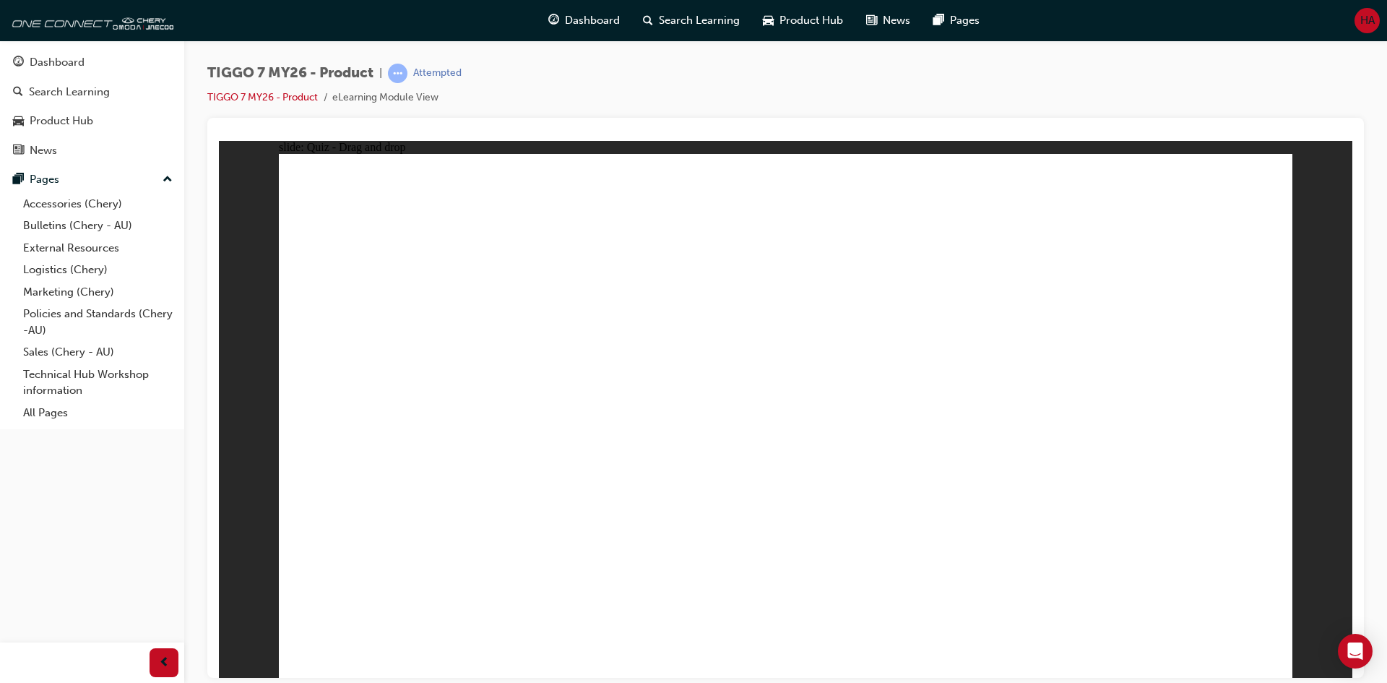
drag, startPoint x: 1170, startPoint y: 208, endPoint x: 396, endPoint y: 443, distance: 808.6
drag, startPoint x: 750, startPoint y: 199, endPoint x: 973, endPoint y: 434, distance: 324.5
drag, startPoint x: 1003, startPoint y: 312, endPoint x: 1055, endPoint y: 397, distance: 99.3
drag, startPoint x: 876, startPoint y: 324, endPoint x: 793, endPoint y: 456, distance: 155.5
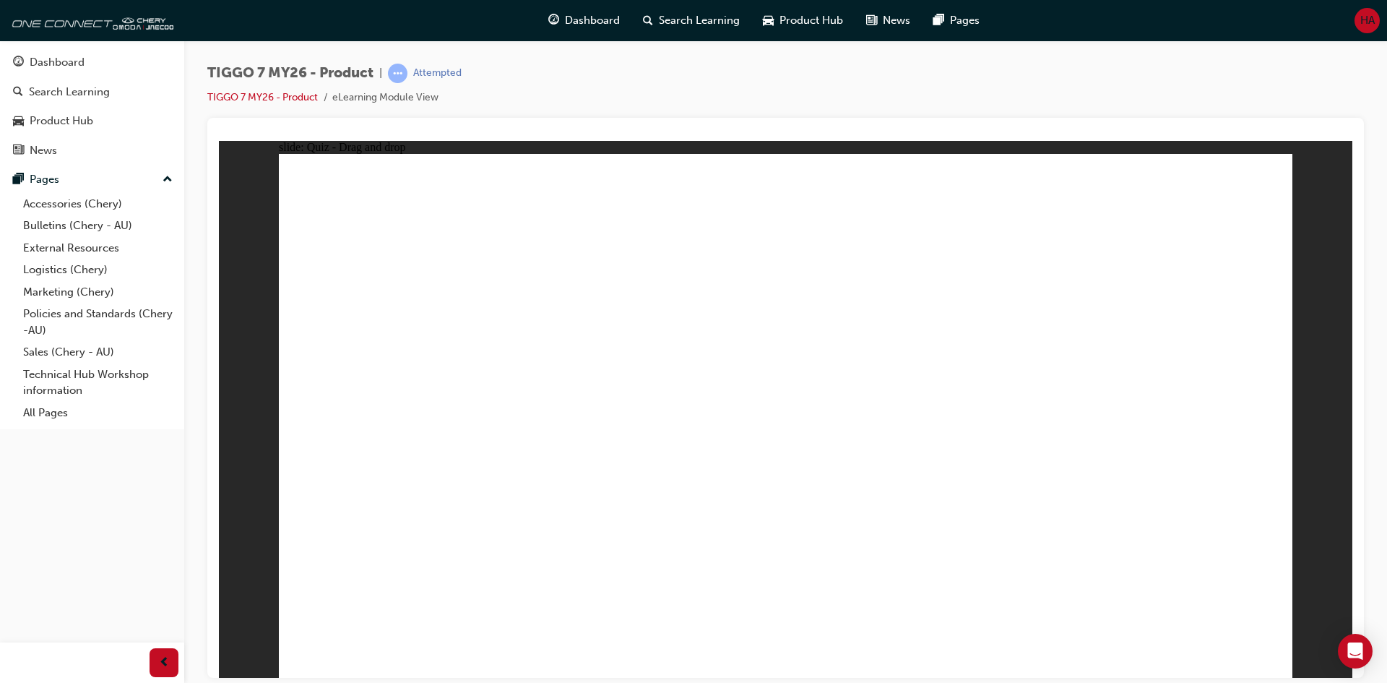
radio input "true"
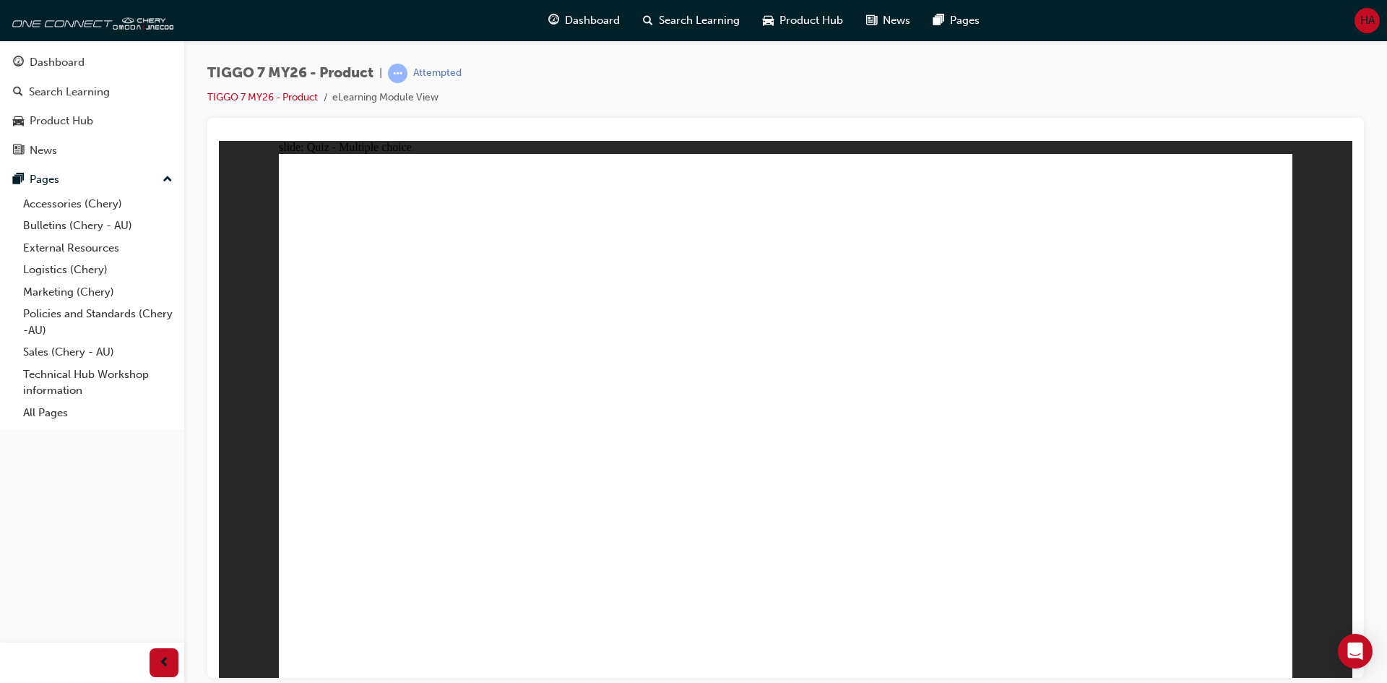
radio input "true"
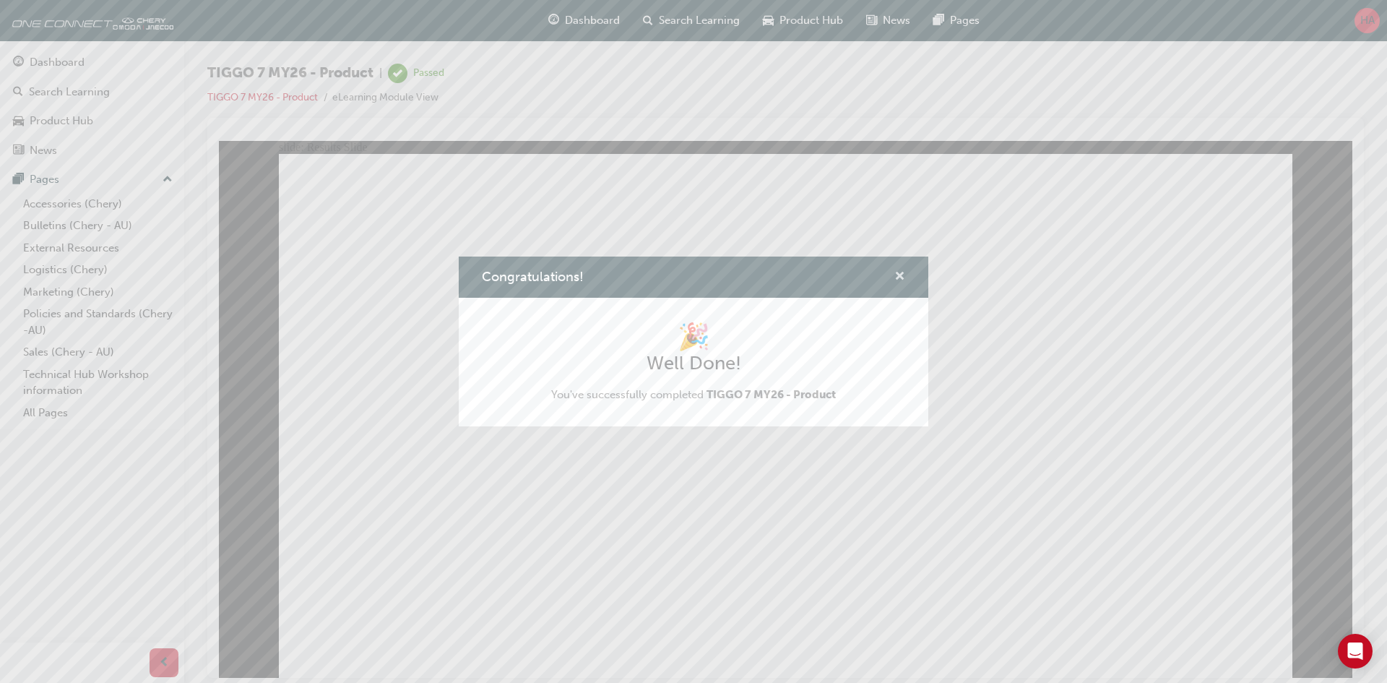
click at [899, 272] on span "cross-icon" at bounding box center [899, 277] width 11 height 13
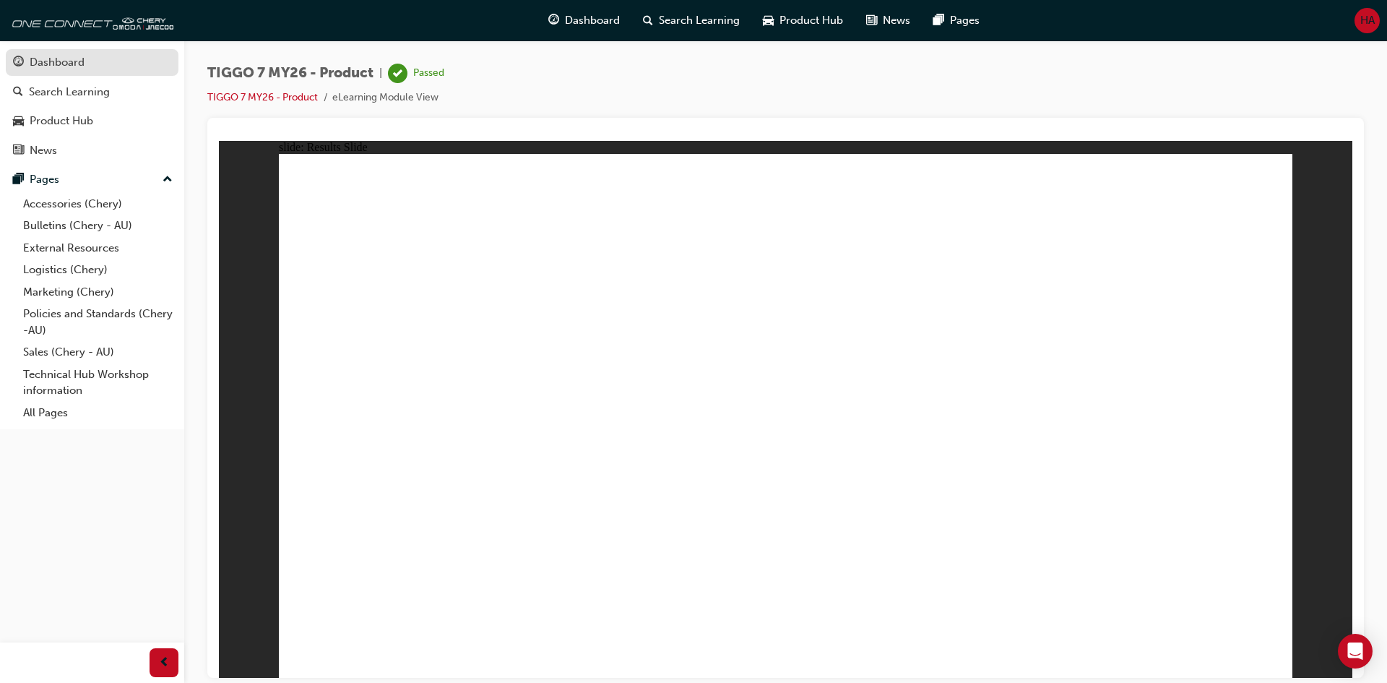
click at [64, 52] on link "Dashboard" at bounding box center [92, 62] width 173 height 27
